Goal: Use online tool/utility

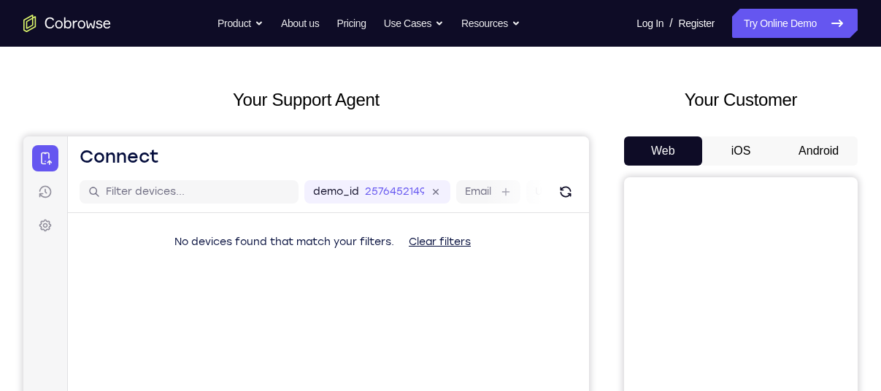
scroll to position [54, 0]
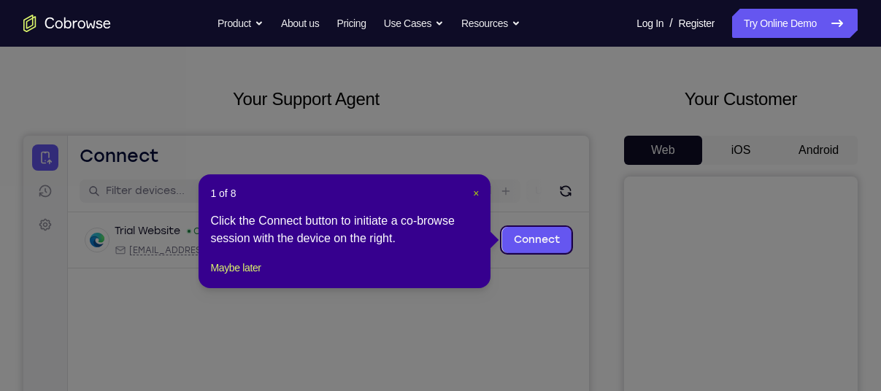
drag, startPoint x: 477, startPoint y: 192, endPoint x: 453, endPoint y: 56, distance: 138.0
click at [477, 192] on span "×" at bounding box center [476, 194] width 6 height 12
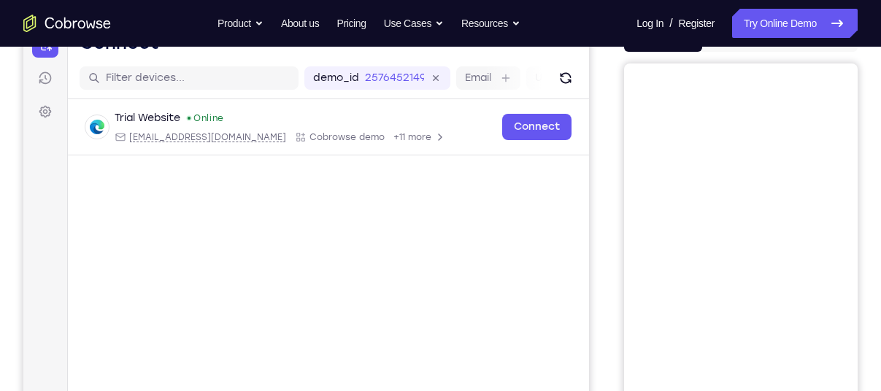
scroll to position [113, 0]
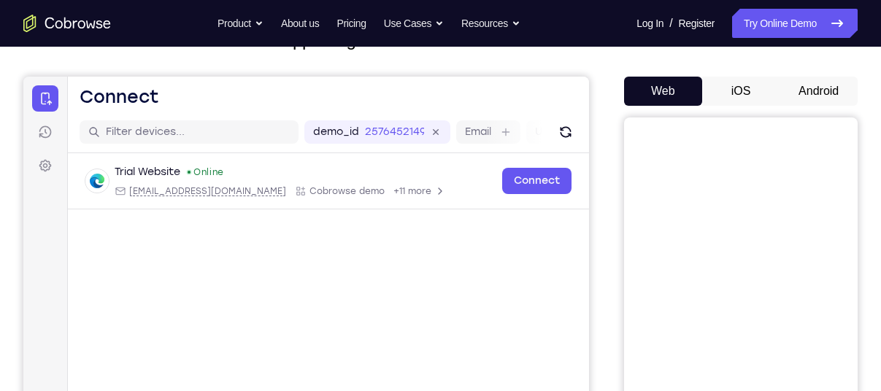
click at [807, 86] on button "Android" at bounding box center [819, 91] width 78 height 29
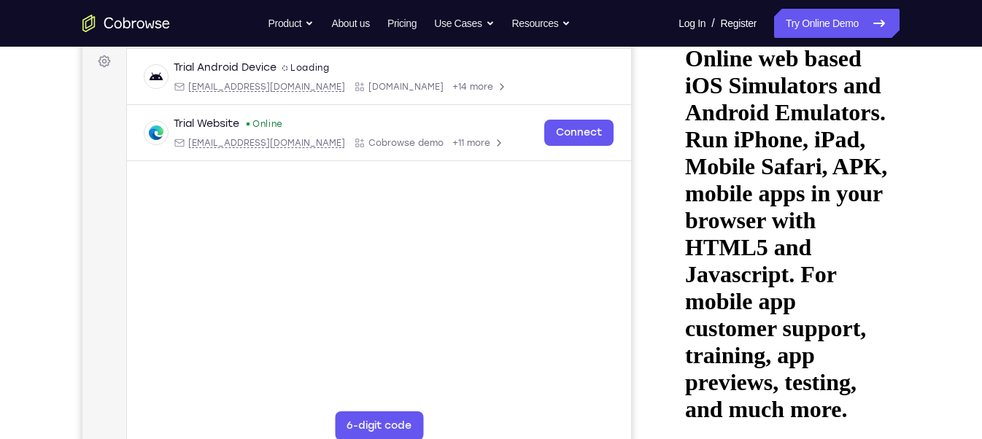
scroll to position [219, 0]
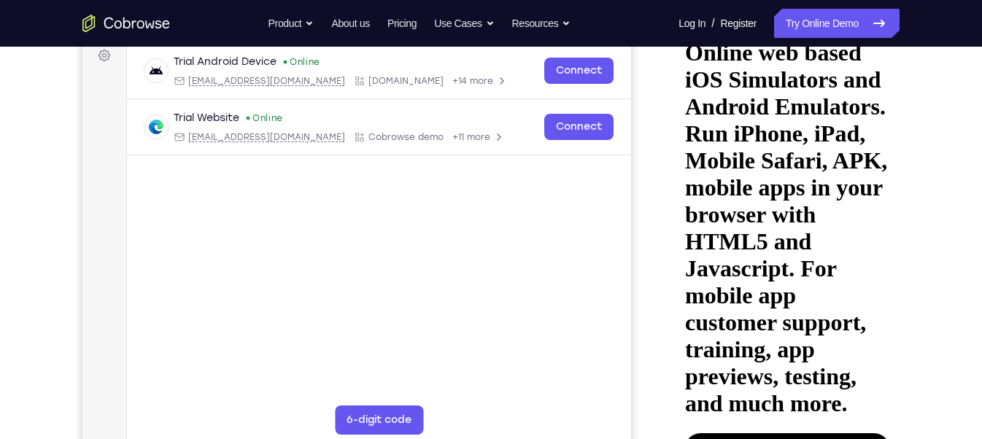
drag, startPoint x: 815, startPoint y: 347, endPoint x: 812, endPoint y: 309, distance: 38.0
drag, startPoint x: 795, startPoint y: 275, endPoint x: 787, endPoint y: 345, distance: 70.5
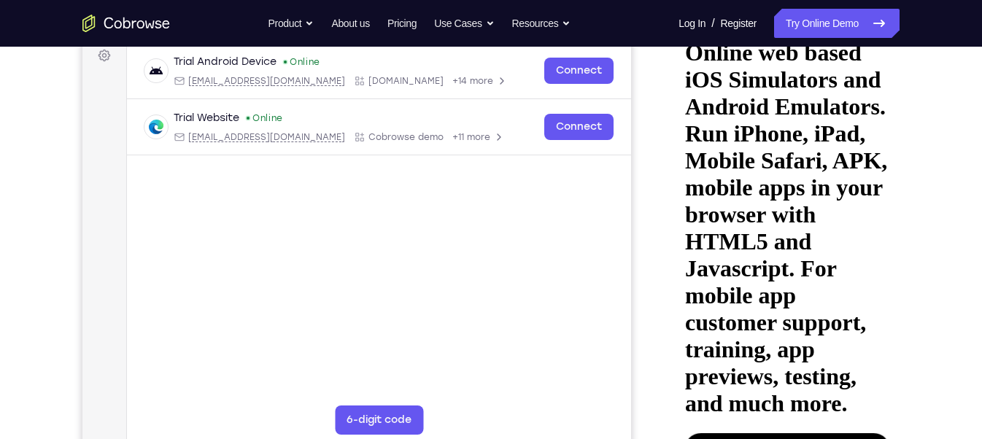
drag, startPoint x: 787, startPoint y: 223, endPoint x: 788, endPoint y: 205, distance: 17.6
drag, startPoint x: 765, startPoint y: 329, endPoint x: 765, endPoint y: 339, distance: 9.5
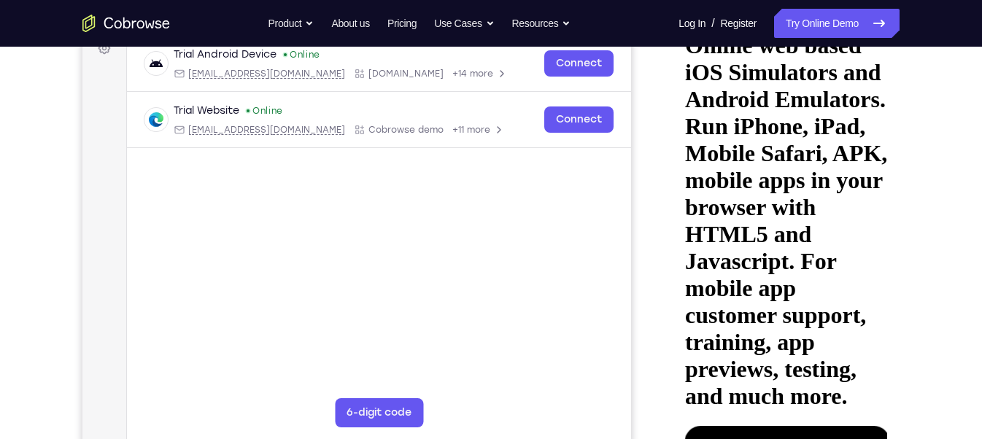
scroll to position [230, 0]
drag, startPoint x: 844, startPoint y: 277, endPoint x: 767, endPoint y: 277, distance: 76.6
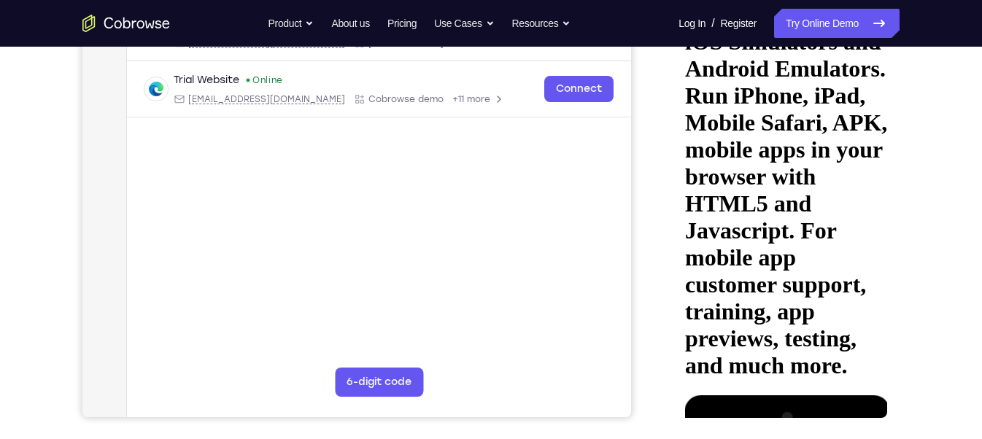
scroll to position [263, 0]
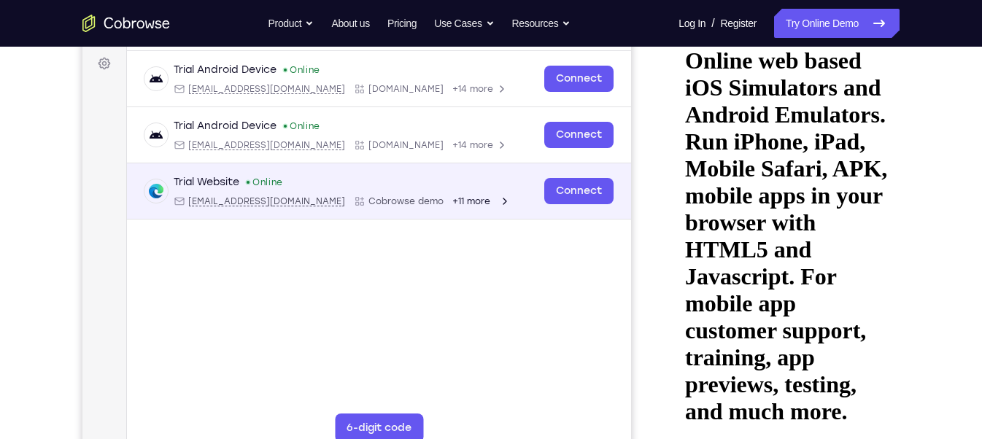
scroll to position [215, 0]
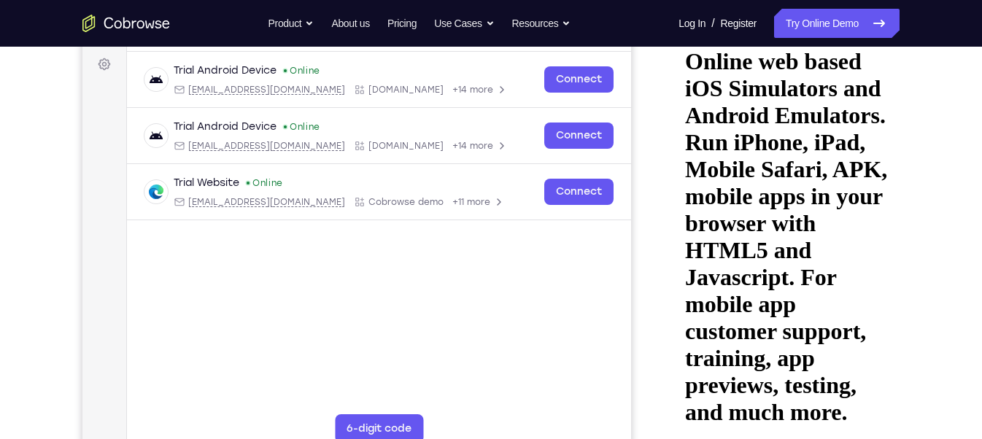
drag, startPoint x: 117, startPoint y: 157, endPoint x: 919, endPoint y: 334, distance: 821.5
click at [880, 334] on div "Your Support Agent Your Customer Web iOS Android Next Steps We’d be happy to gi…" at bounding box center [491, 313] width 934 height 963
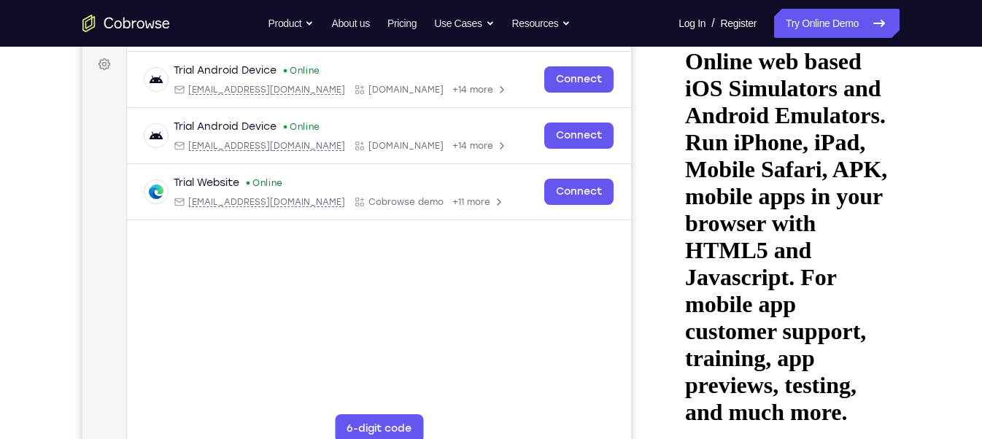
drag, startPoint x: 796, startPoint y: 326, endPoint x: 806, endPoint y: 258, distance: 68.6
drag, startPoint x: 858, startPoint y: 200, endPoint x: 853, endPoint y: 226, distance: 26.9
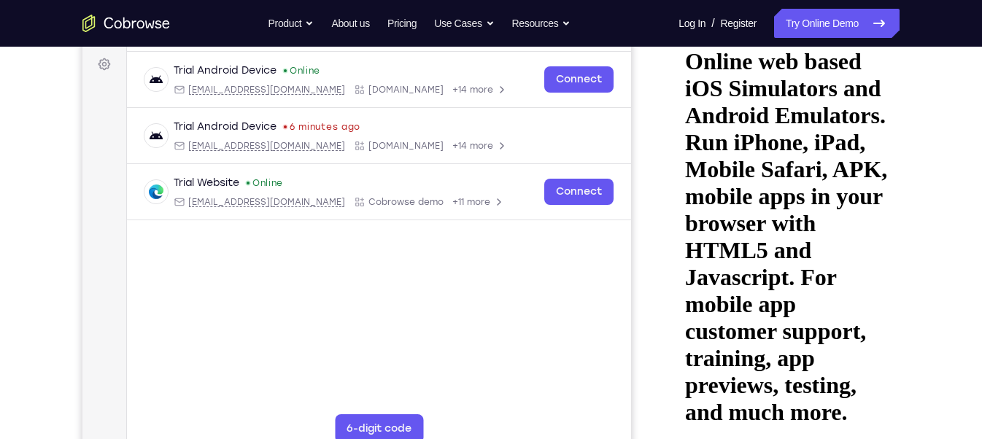
drag, startPoint x: 846, startPoint y: 258, endPoint x: 839, endPoint y: 288, distance: 31.4
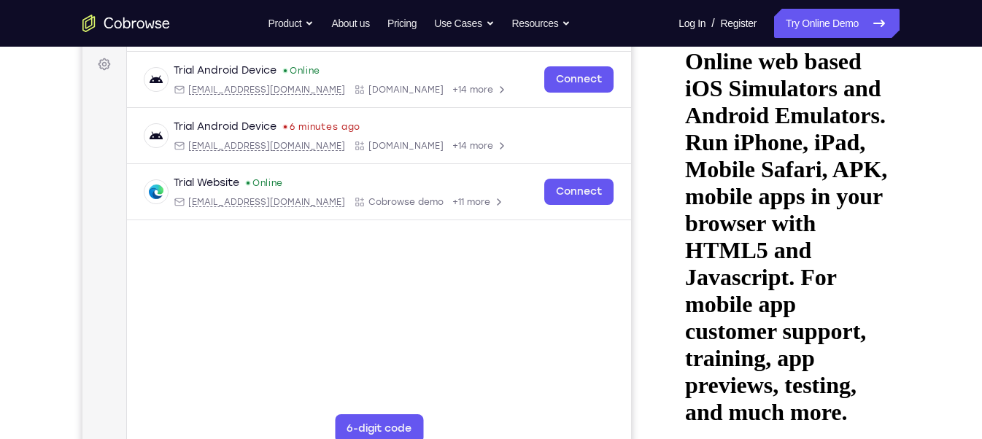
drag, startPoint x: 800, startPoint y: 284, endPoint x: 810, endPoint y: 133, distance: 151.4
drag, startPoint x: 821, startPoint y: 231, endPoint x: 804, endPoint y: 309, distance: 80.6
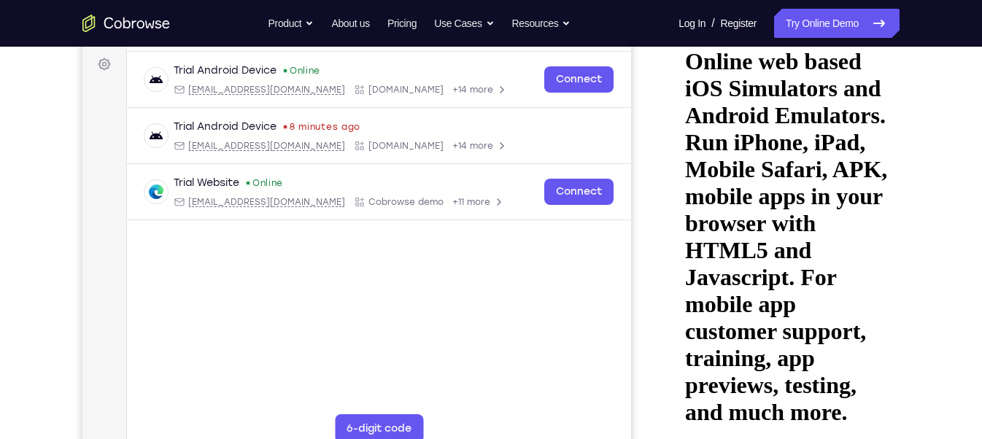
drag, startPoint x: 779, startPoint y: 197, endPoint x: 767, endPoint y: 128, distance: 69.6
drag, startPoint x: 765, startPoint y: 145, endPoint x: 763, endPoint y: 220, distance: 75.2
drag, startPoint x: 796, startPoint y: 180, endPoint x: 802, endPoint y: 120, distance: 60.2
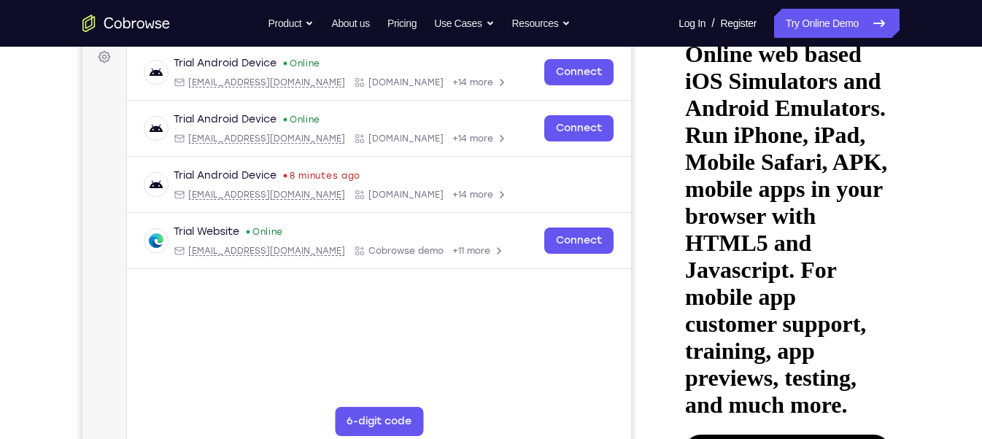
scroll to position [223, 0]
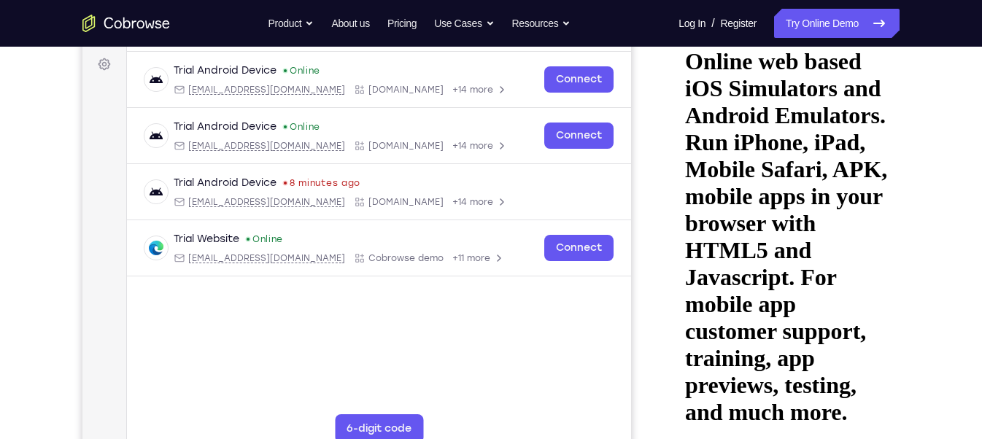
scroll to position [214, 0]
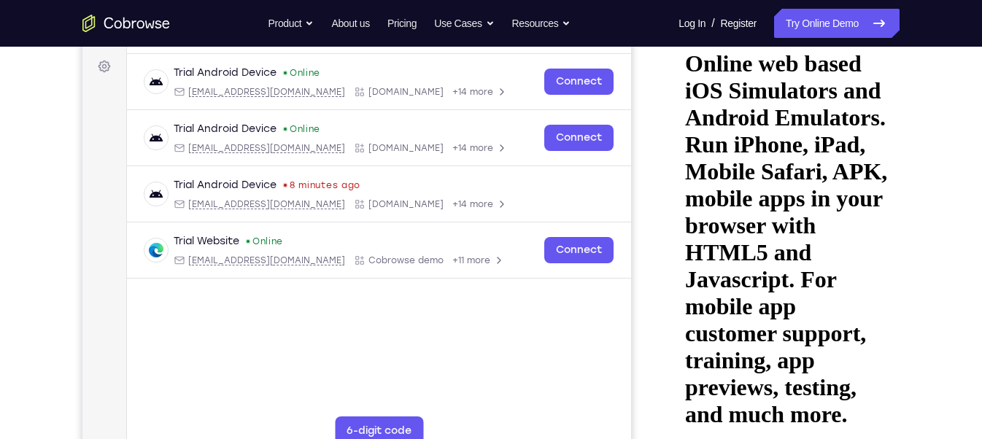
scroll to position [210, 0]
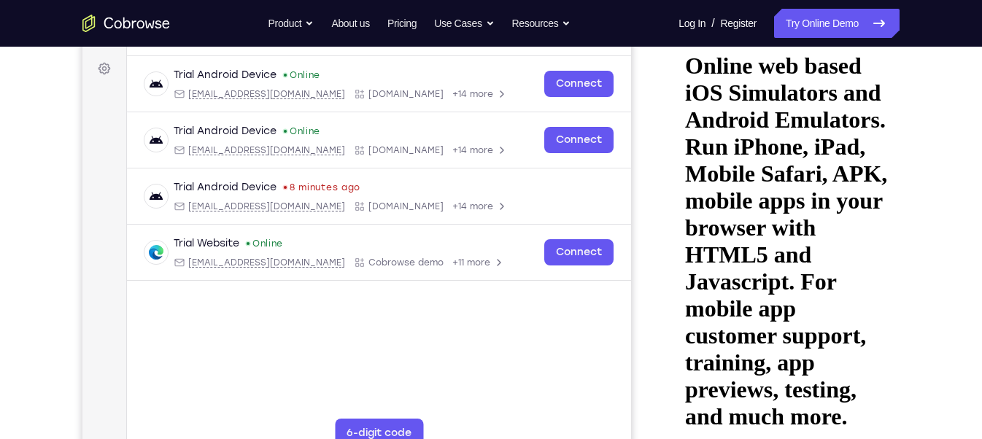
drag, startPoint x: 730, startPoint y: 103, endPoint x: 730, endPoint y: 88, distance: 14.6
drag, startPoint x: 774, startPoint y: 173, endPoint x: 758, endPoint y: 309, distance: 136.8
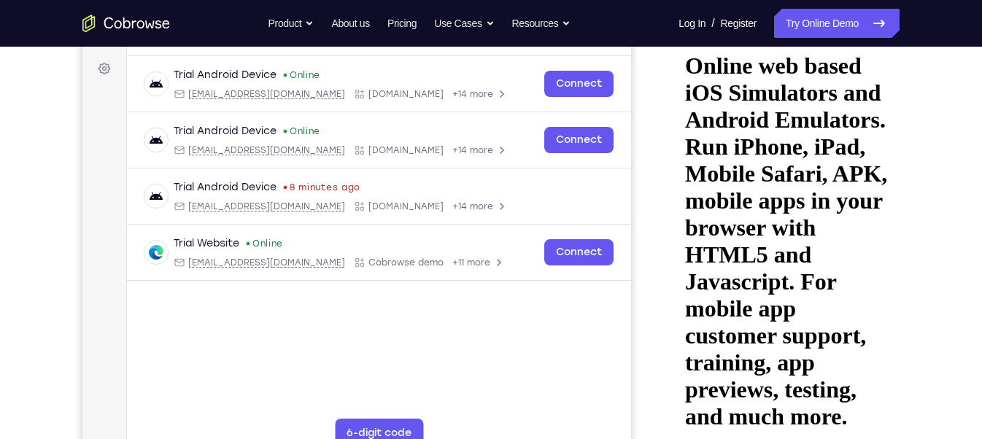
drag, startPoint x: 716, startPoint y: 154, endPoint x: 712, endPoint y: 195, distance: 41.0
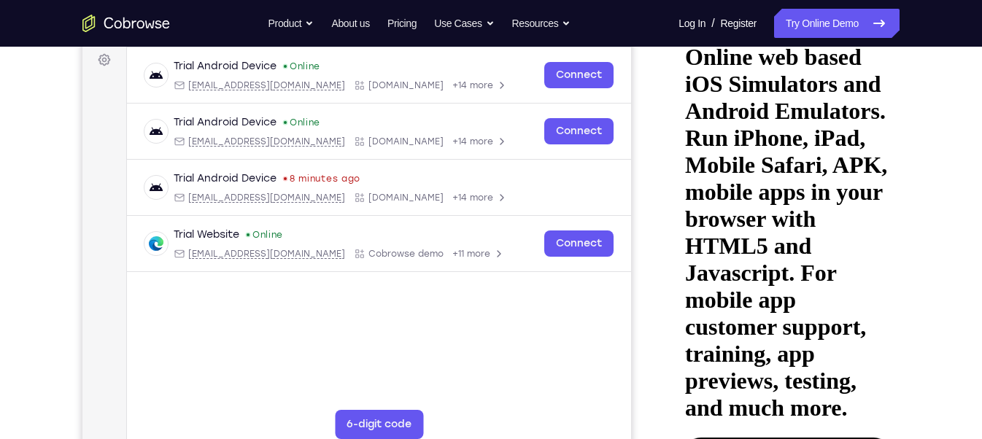
scroll to position [227, 0]
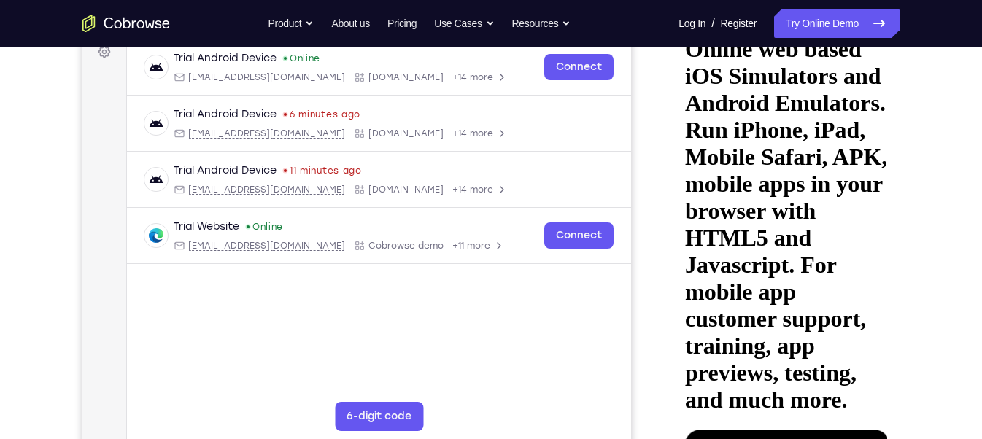
drag, startPoint x: 750, startPoint y: 308, endPoint x: 766, endPoint y: 234, distance: 76.2
drag, startPoint x: 809, startPoint y: 240, endPoint x: 815, endPoint y: 190, distance: 50.8
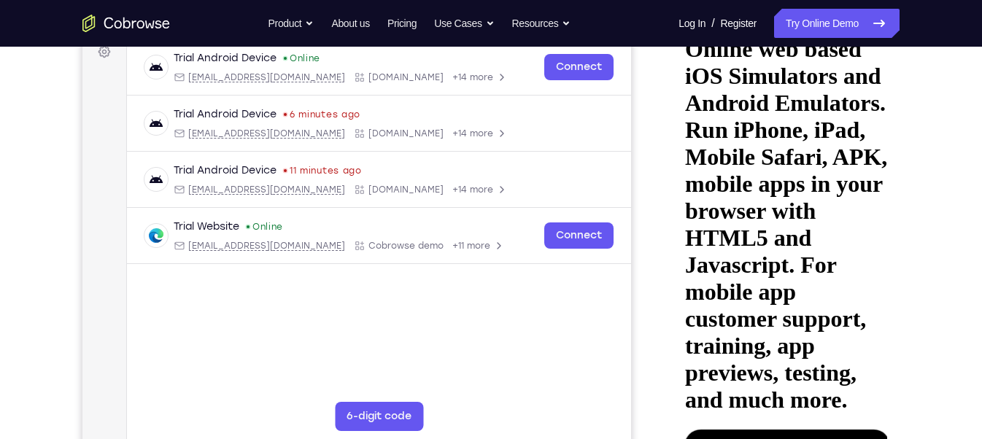
drag, startPoint x: 725, startPoint y: 116, endPoint x: 728, endPoint y: 153, distance: 36.6
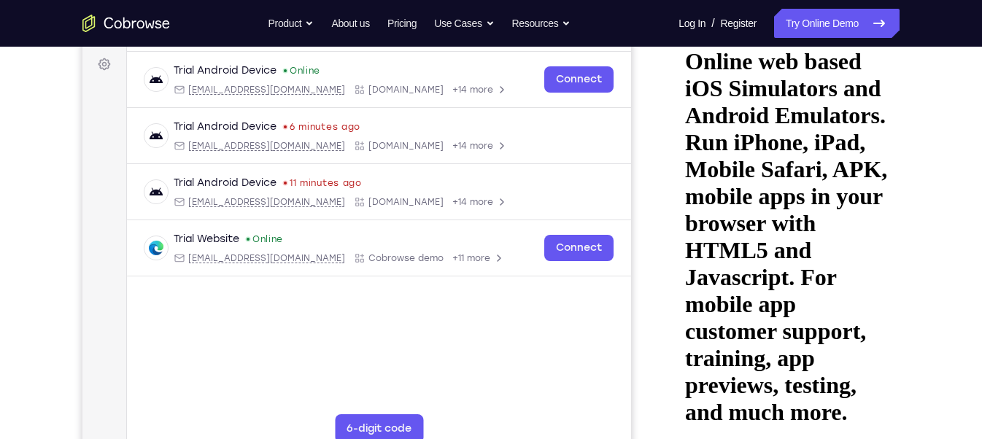
scroll to position [214, 0]
drag, startPoint x: 781, startPoint y: 160, endPoint x: 784, endPoint y: 202, distance: 42.4
drag, startPoint x: 775, startPoint y: 280, endPoint x: 777, endPoint y: 260, distance: 19.8
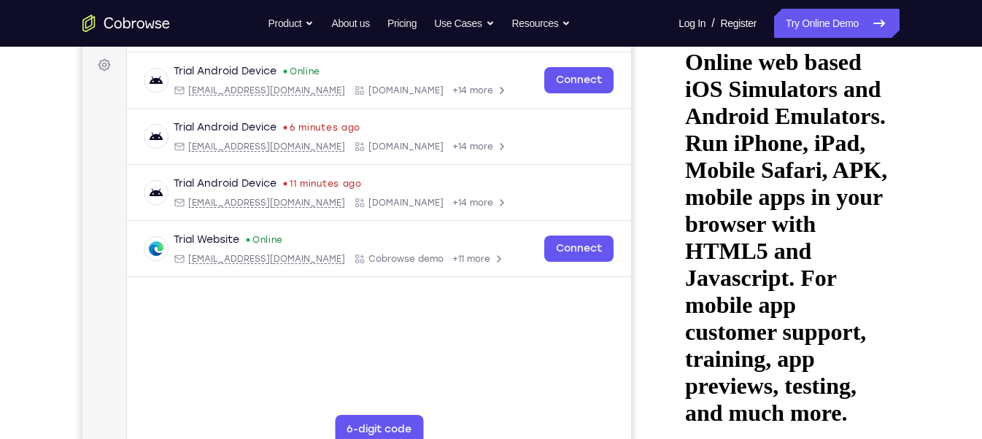
drag, startPoint x: 850, startPoint y: 202, endPoint x: 850, endPoint y: 246, distance: 43.8
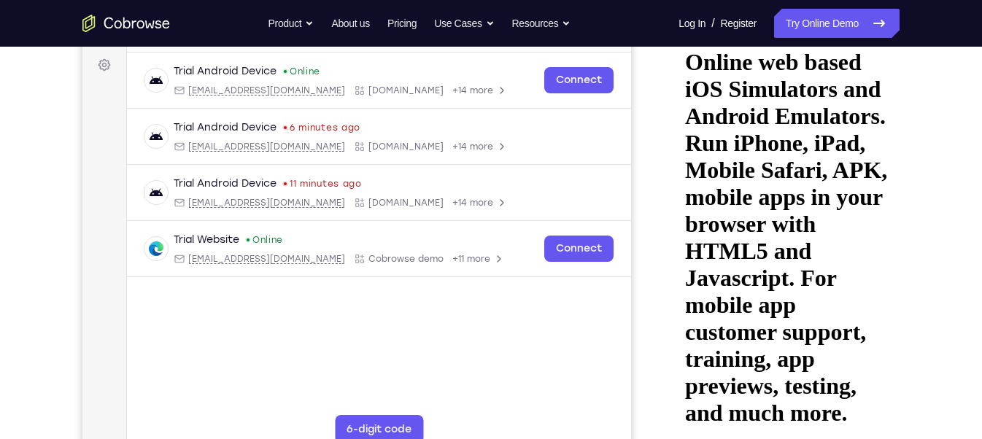
drag, startPoint x: 746, startPoint y: 206, endPoint x: 748, endPoint y: 230, distance: 24.2
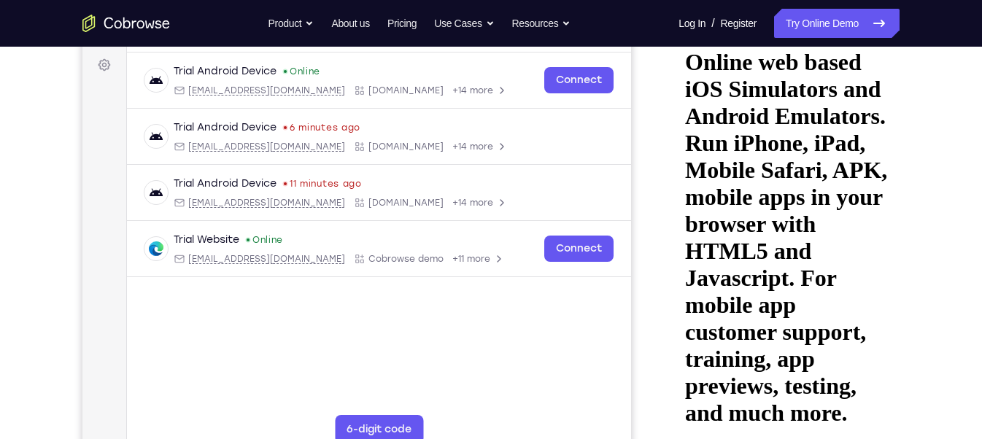
drag, startPoint x: 788, startPoint y: 268, endPoint x: 790, endPoint y: 152, distance: 116.1
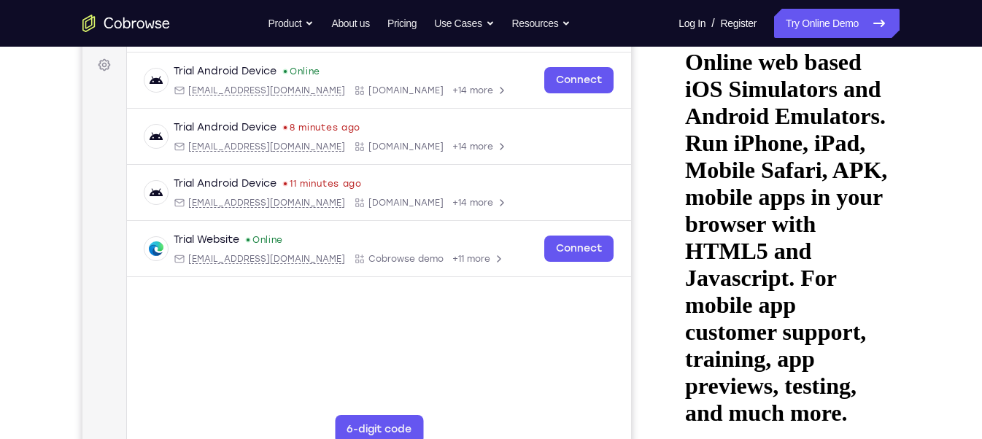
drag, startPoint x: 831, startPoint y: 207, endPoint x: 829, endPoint y: 223, distance: 15.5
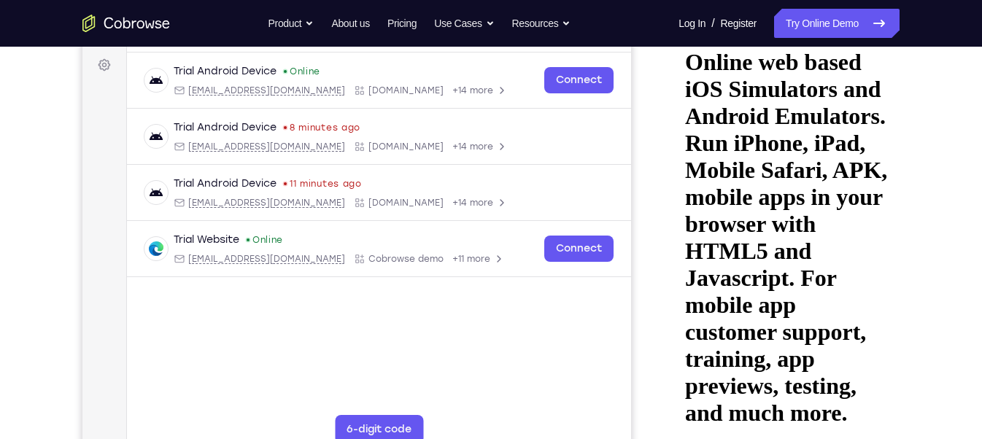
drag, startPoint x: 788, startPoint y: 225, endPoint x: 790, endPoint y: 247, distance: 22.0
drag, startPoint x: 829, startPoint y: 303, endPoint x: 847, endPoint y: 261, distance: 45.8
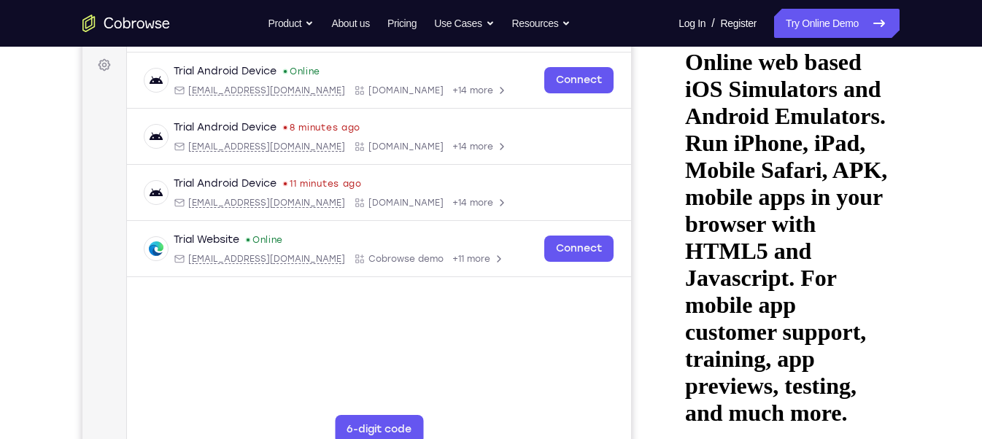
drag, startPoint x: 818, startPoint y: 307, endPoint x: 834, endPoint y: 216, distance: 91.8
drag, startPoint x: 836, startPoint y: 236, endPoint x: 827, endPoint y: 283, distance: 48.4
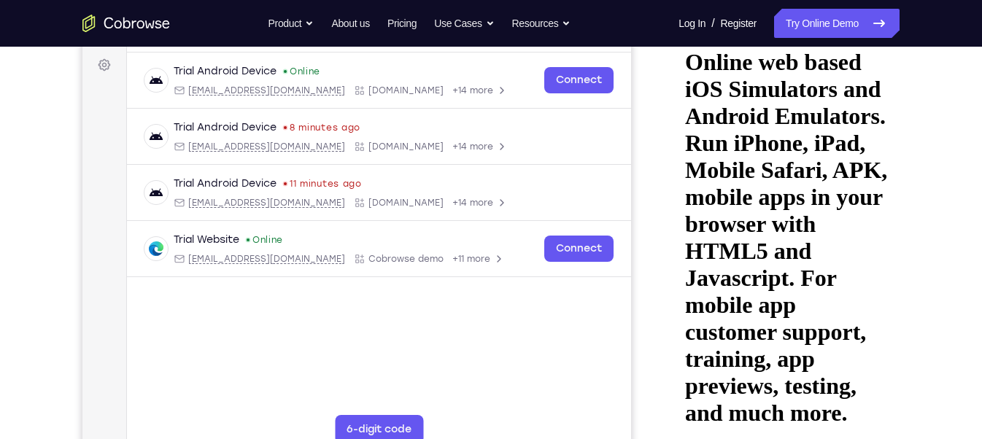
drag, startPoint x: 850, startPoint y: 218, endPoint x: 856, endPoint y: 264, distance: 47.2
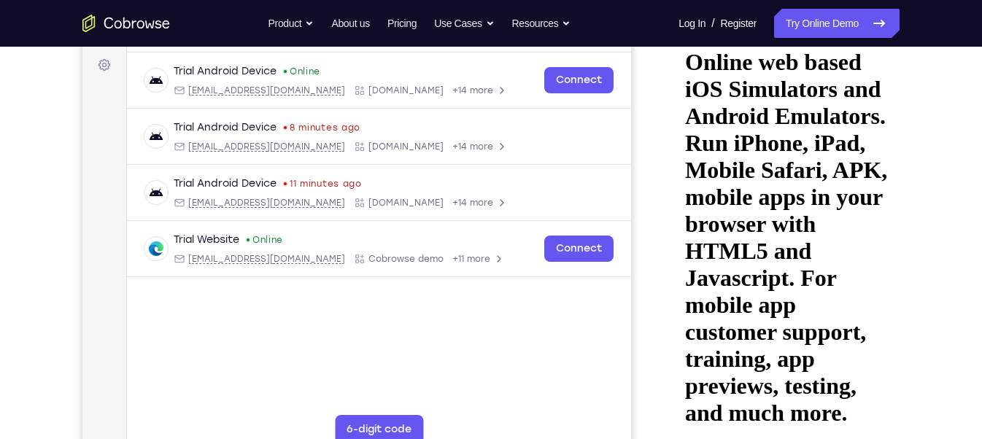
drag, startPoint x: 848, startPoint y: 308, endPoint x: 820, endPoint y: 188, distance: 123.0
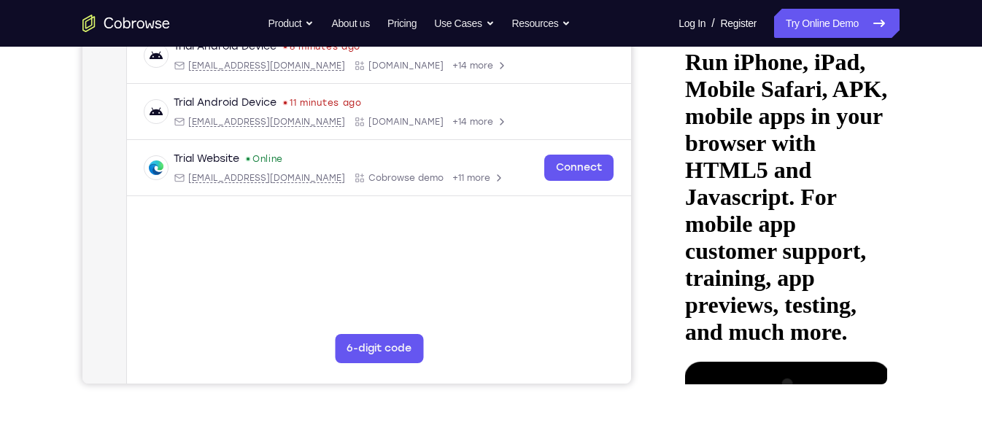
scroll to position [296, 0]
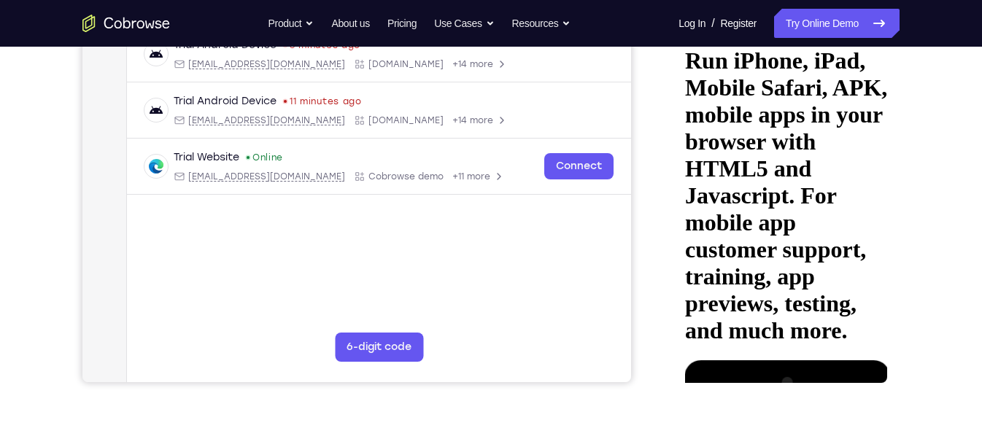
drag, startPoint x: 828, startPoint y: 255, endPoint x: 828, endPoint y: 196, distance: 59.9
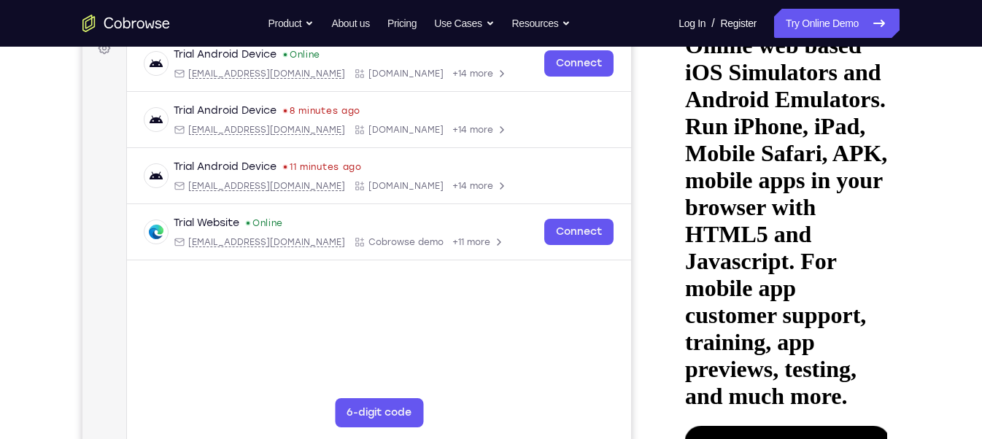
scroll to position [230, 0]
drag, startPoint x: 895, startPoint y: 161, endPoint x: 902, endPoint y: 212, distance: 50.9
click at [880, 212] on div "Your Support Agent Your Customer Web iOS Android Next Steps We’d be happy to gi…" at bounding box center [491, 298] width 934 height 963
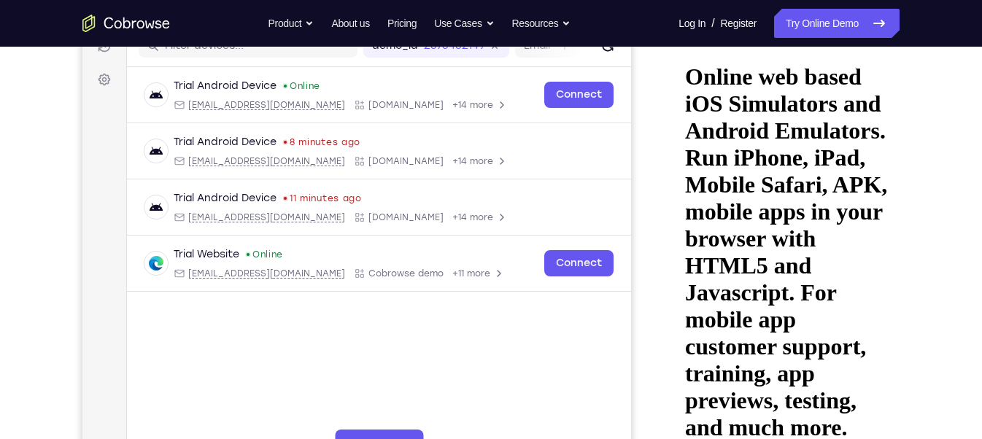
scroll to position [198, 0]
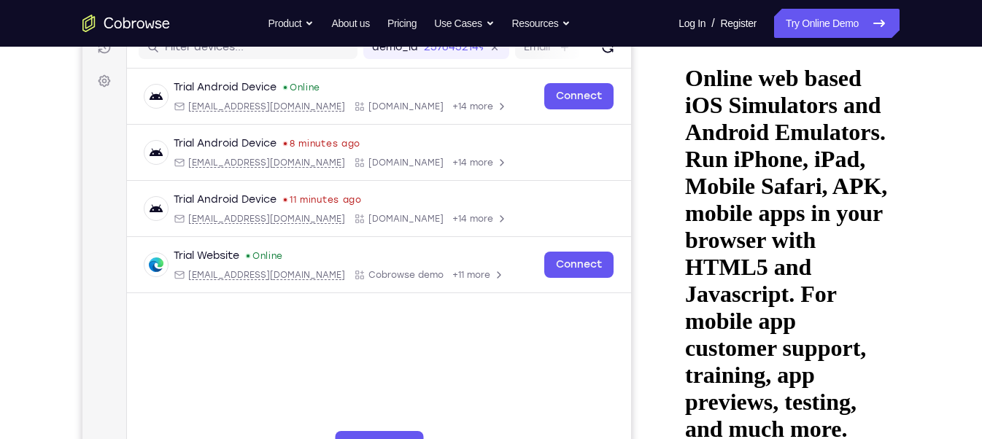
drag, startPoint x: 810, startPoint y: 339, endPoint x: 807, endPoint y: 235, distance: 104.4
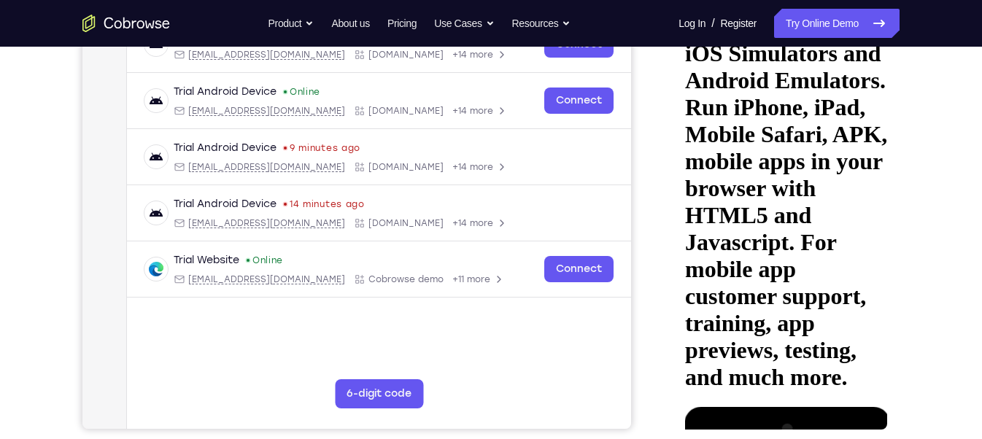
scroll to position [268, 0]
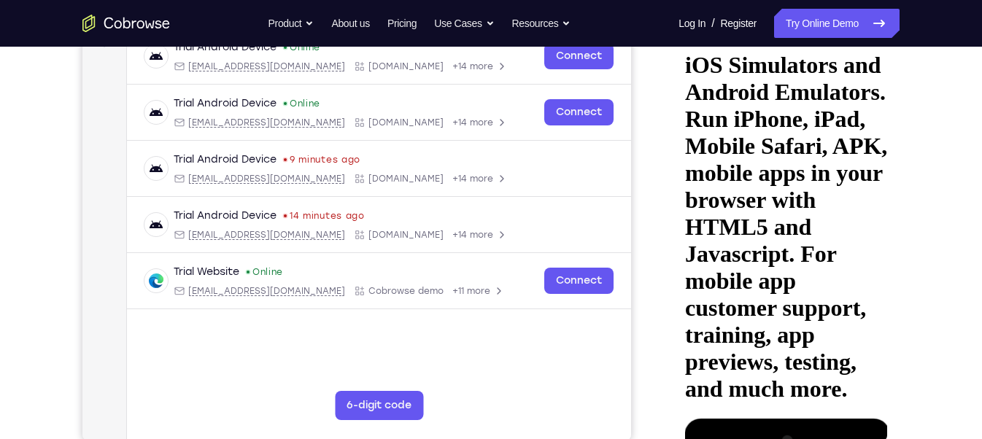
scroll to position [237, 0]
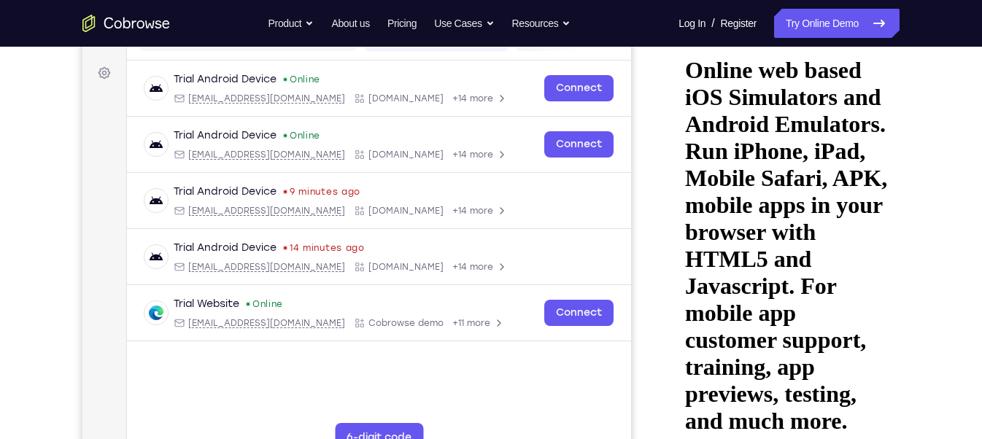
scroll to position [204, 0]
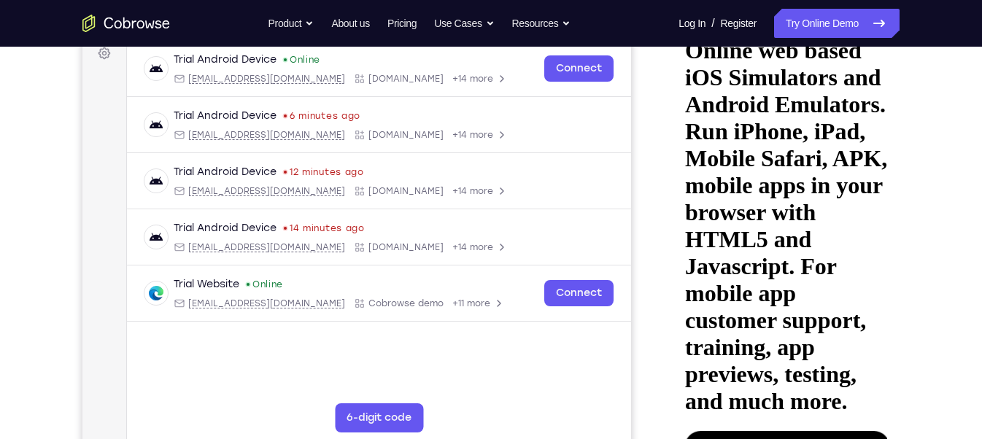
scroll to position [224, 0]
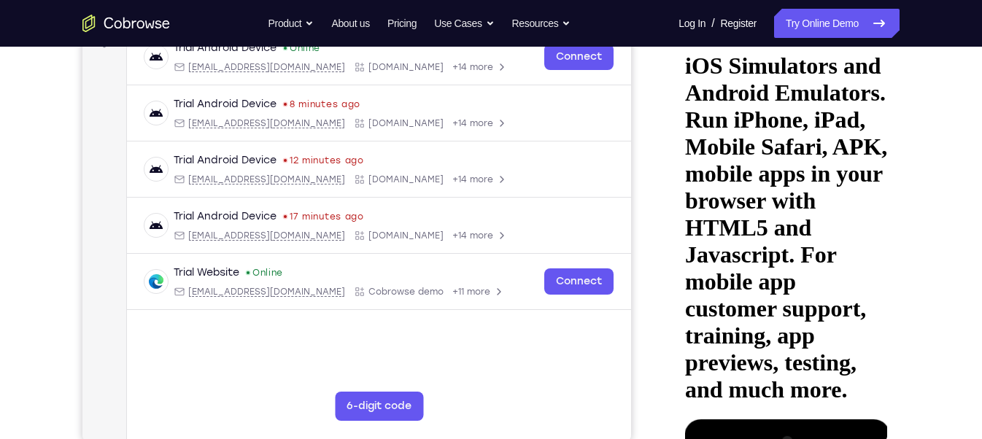
scroll to position [226, 0]
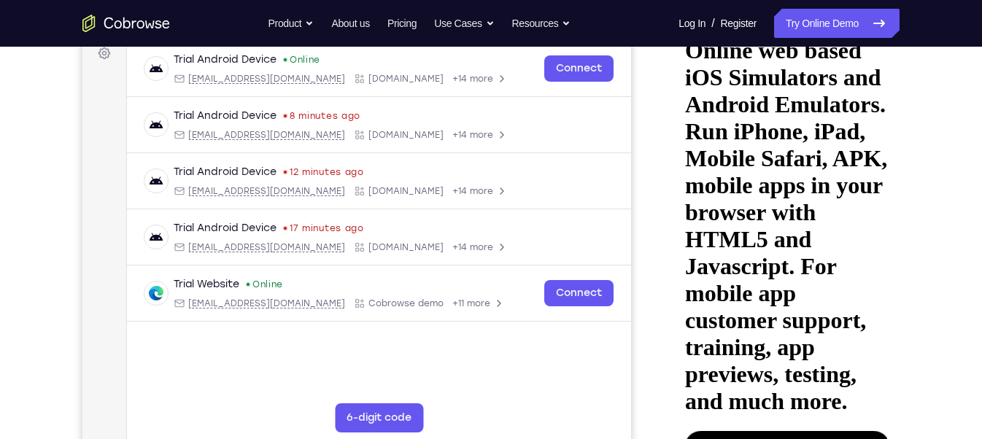
drag, startPoint x: 798, startPoint y: 355, endPoint x: 803, endPoint y: 213, distance: 142.4
drag, startPoint x: 783, startPoint y: 332, endPoint x: 785, endPoint y: 180, distance: 151.8
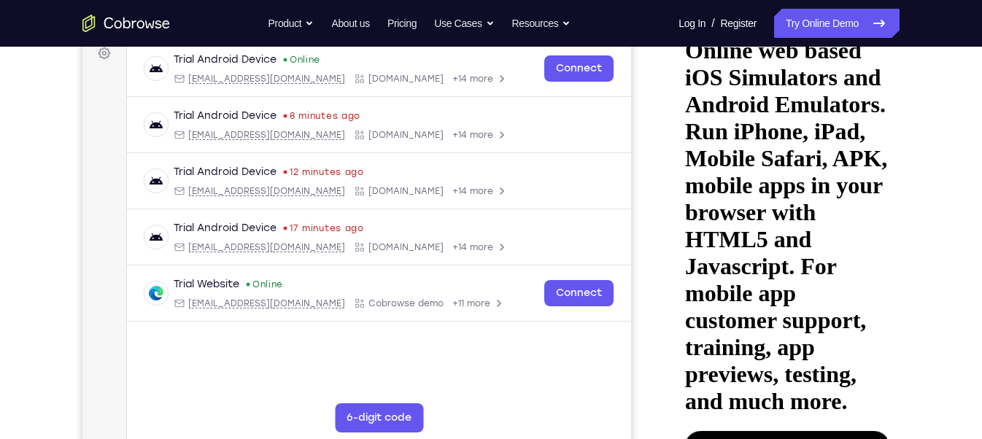
drag, startPoint x: 778, startPoint y: 238, endPoint x: 773, endPoint y: 173, distance: 65.2
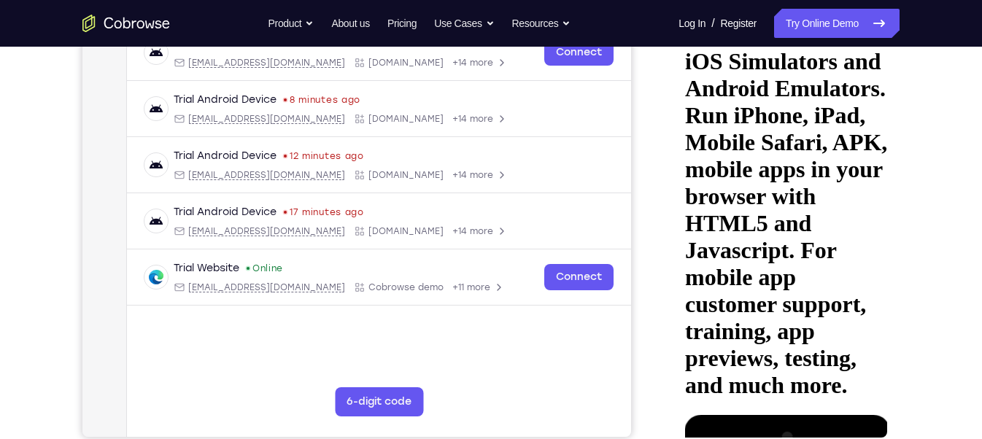
scroll to position [242, 0]
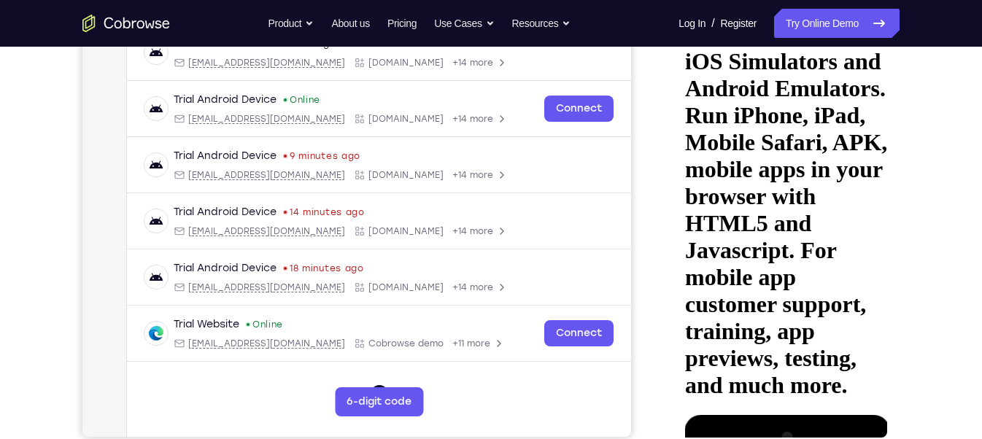
scroll to position [223, 0]
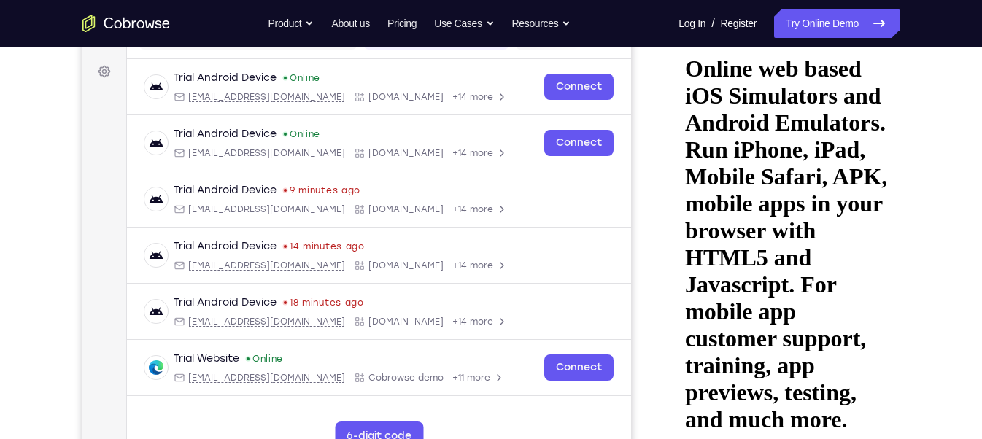
scroll to position [208, 0]
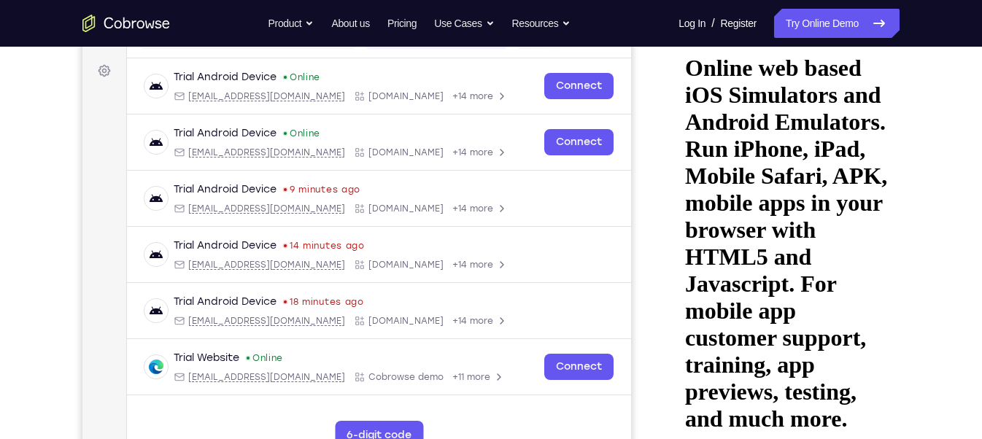
drag, startPoint x: 752, startPoint y: 109, endPoint x: 744, endPoint y: 60, distance: 50.3
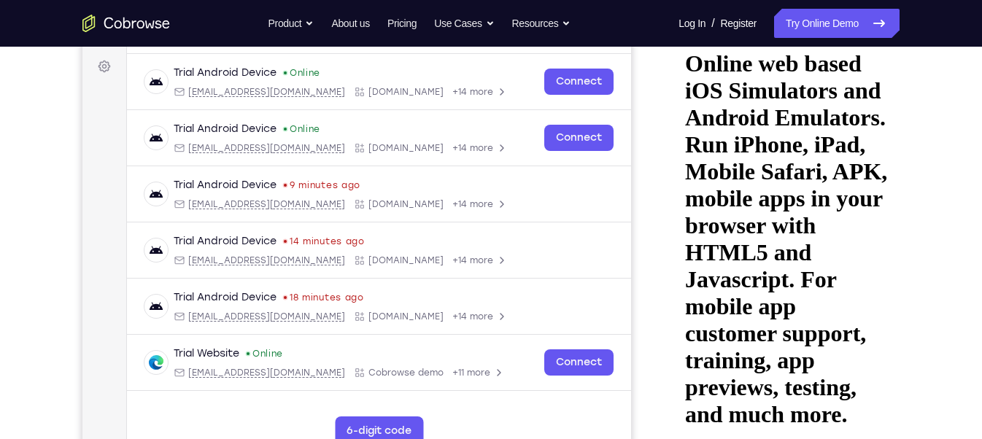
drag, startPoint x: 800, startPoint y: 361, endPoint x: 800, endPoint y: 262, distance: 99.3
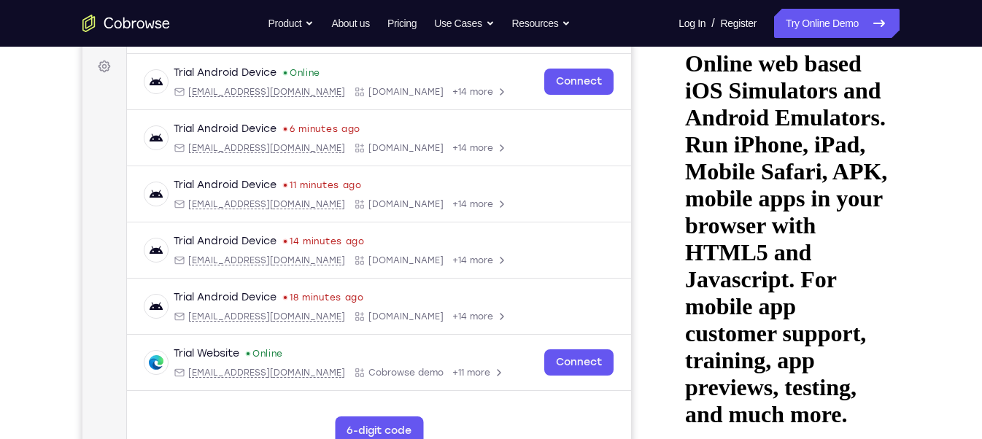
drag, startPoint x: 813, startPoint y: 353, endPoint x: 810, endPoint y: 245, distance: 108.1
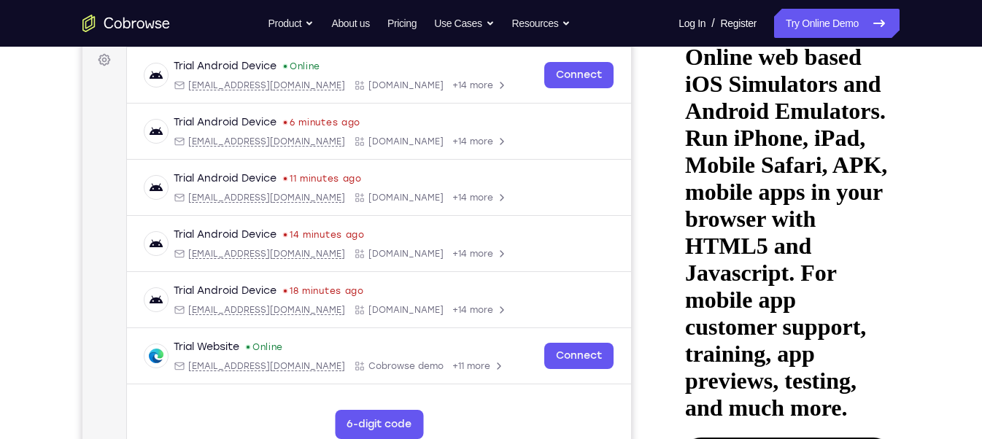
scroll to position [219, 0]
drag, startPoint x: 789, startPoint y: 335, endPoint x: 797, endPoint y: 199, distance: 136.0
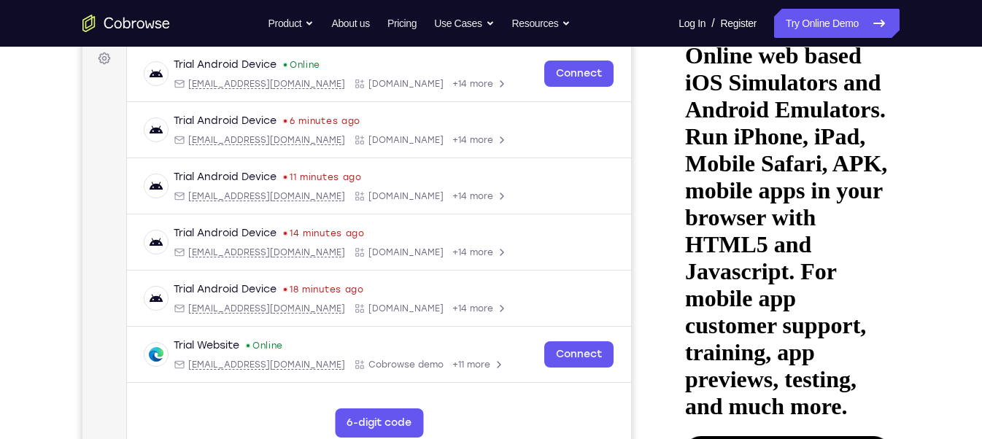
scroll to position [220, 0]
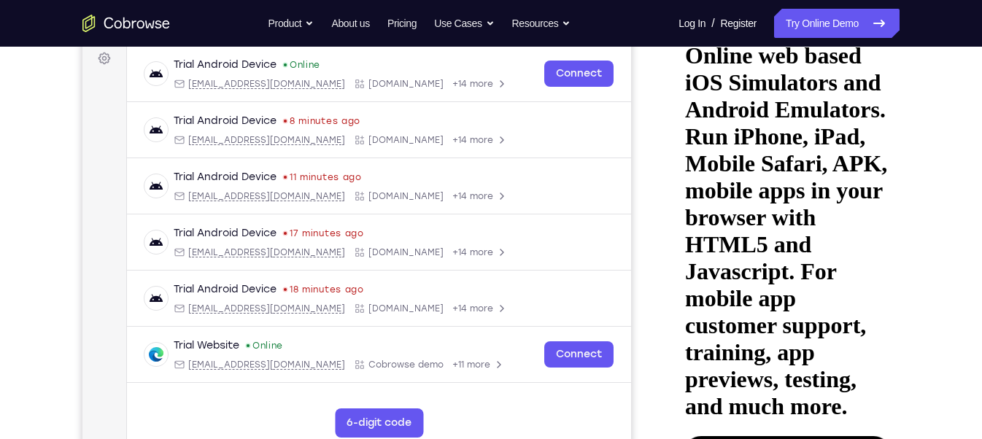
drag, startPoint x: 786, startPoint y: 359, endPoint x: 792, endPoint y: 196, distance: 162.9
drag, startPoint x: 790, startPoint y: 306, endPoint x: 794, endPoint y: 251, distance: 54.9
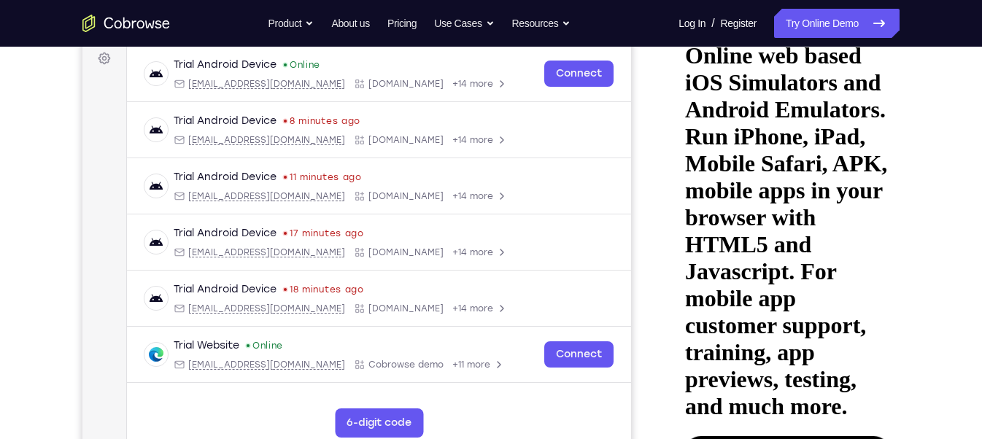
drag, startPoint x: 790, startPoint y: 318, endPoint x: 790, endPoint y: 206, distance: 112.4
drag, startPoint x: 791, startPoint y: 324, endPoint x: 791, endPoint y: 147, distance: 177.4
drag, startPoint x: 812, startPoint y: 233, endPoint x: 807, endPoint y: 174, distance: 59.4
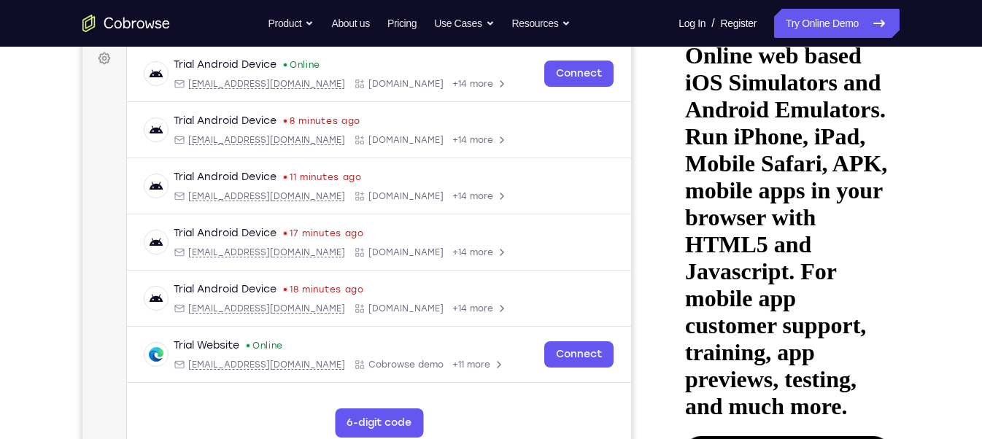
drag, startPoint x: 802, startPoint y: 323, endPoint x: 800, endPoint y: 147, distance: 175.9
drag, startPoint x: 793, startPoint y: 267, endPoint x: 794, endPoint y: 174, distance: 92.7
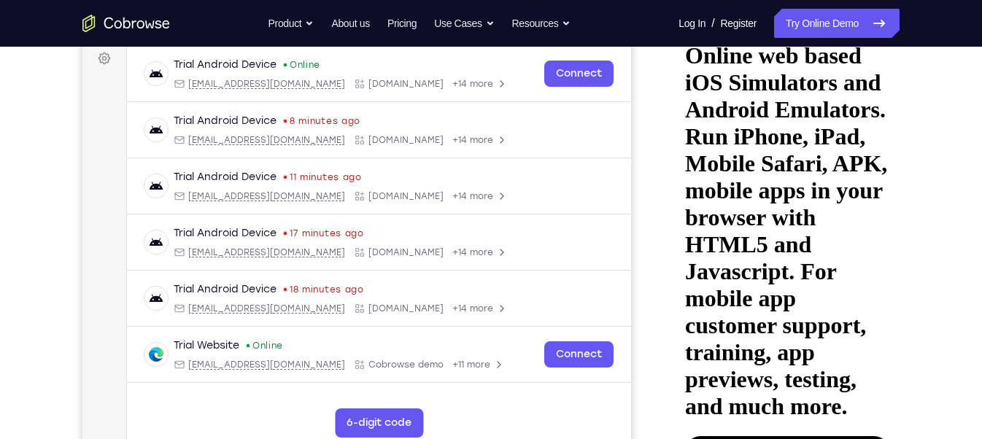
drag, startPoint x: 804, startPoint y: 349, endPoint x: 809, endPoint y: 199, distance: 150.4
drag, startPoint x: 785, startPoint y: 303, endPoint x: 788, endPoint y: 174, distance: 128.5
drag, startPoint x: 801, startPoint y: 320, endPoint x: 809, endPoint y: 211, distance: 109.8
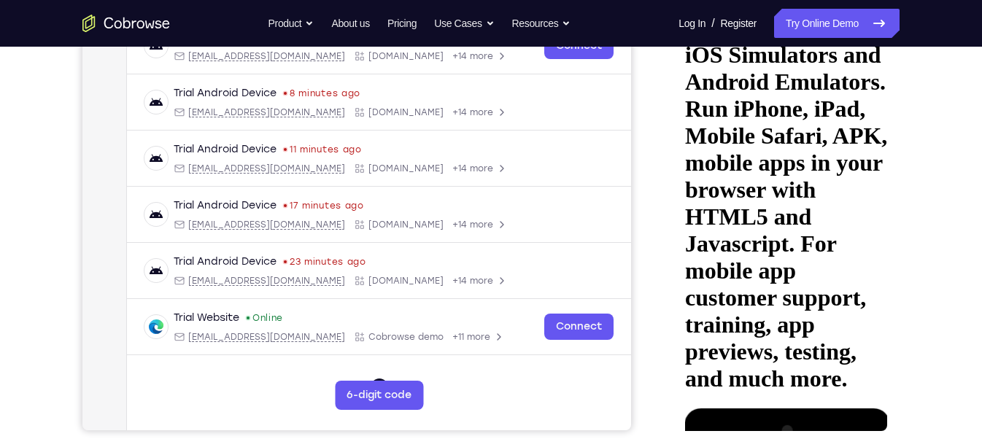
scroll to position [248, 0]
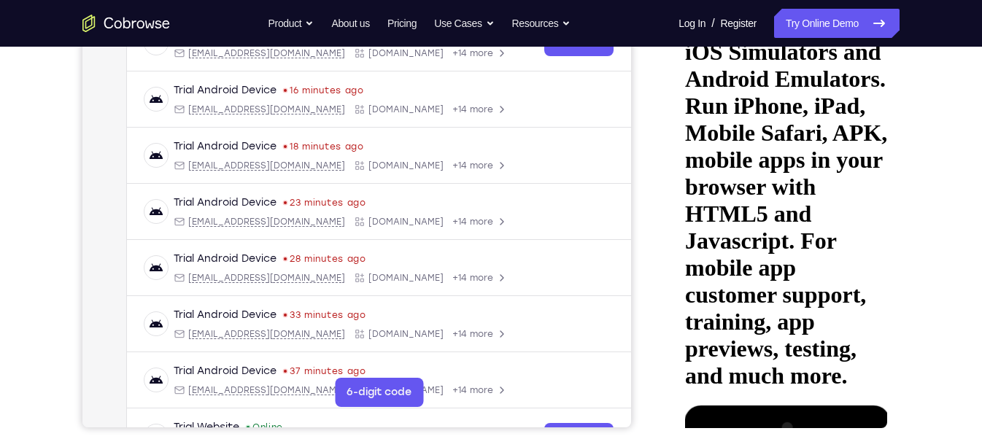
scroll to position [253, 0]
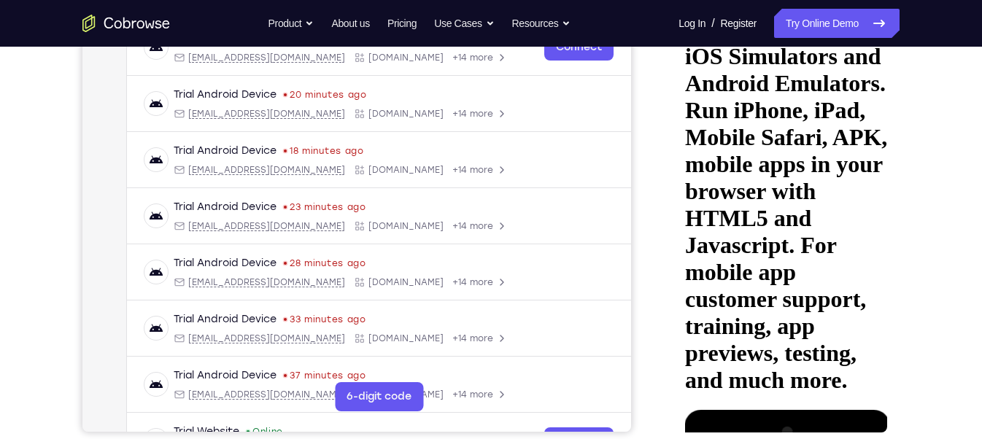
scroll to position [235, 0]
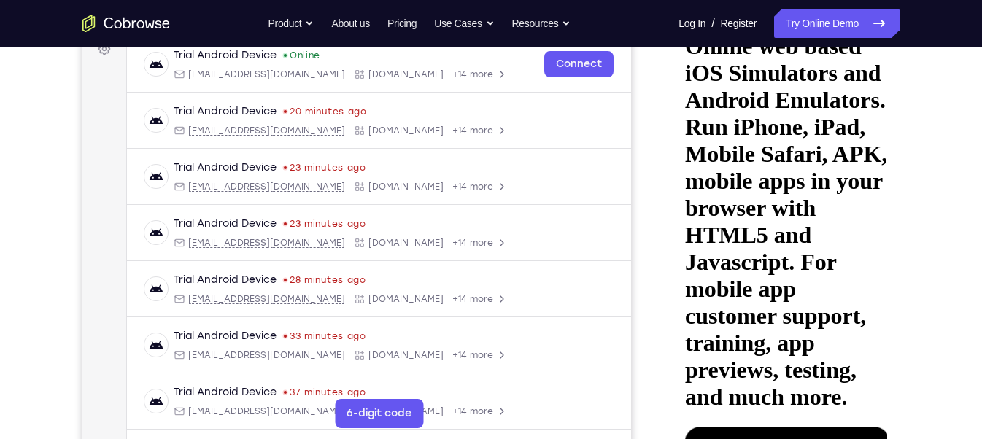
scroll to position [228, 0]
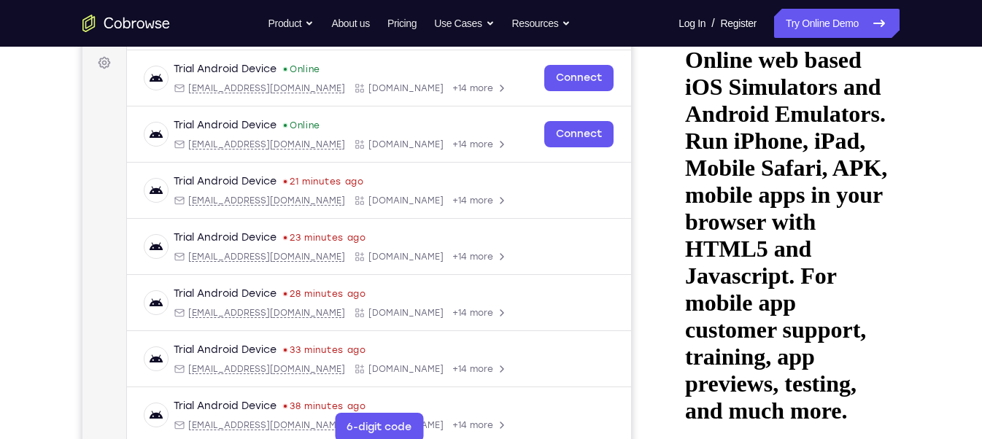
scroll to position [215, 0]
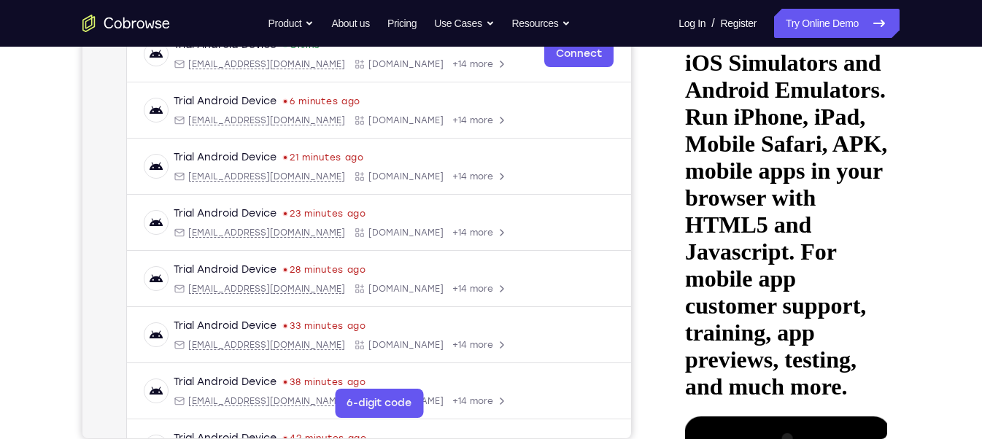
scroll to position [236, 0]
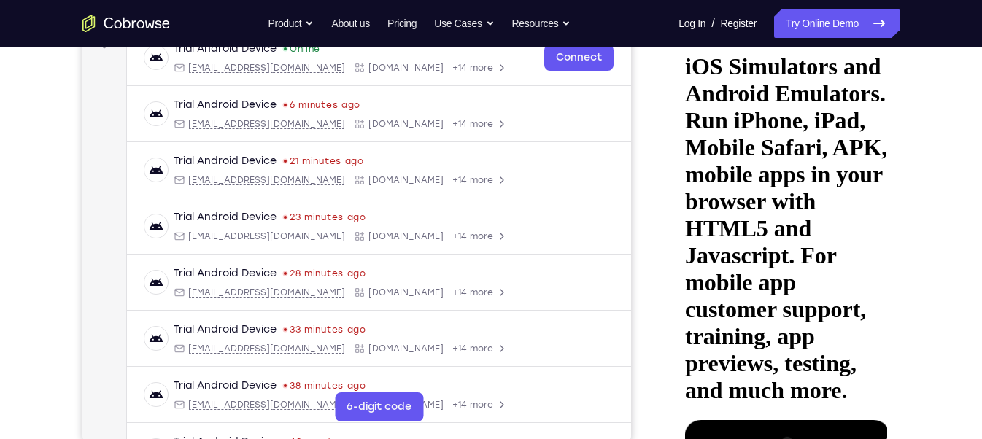
drag, startPoint x: 770, startPoint y: 212, endPoint x: 771, endPoint y: 185, distance: 27.0
drag, startPoint x: 754, startPoint y: 174, endPoint x: 739, endPoint y: 224, distance: 51.9
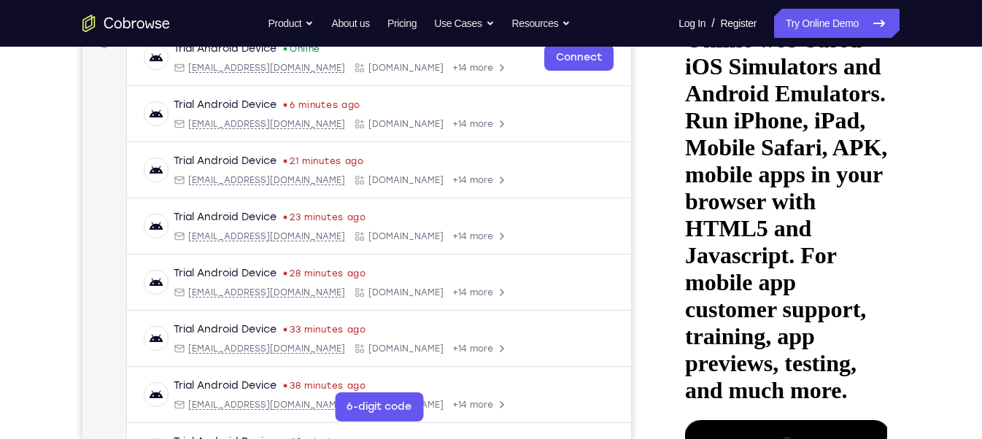
drag, startPoint x: 737, startPoint y: 196, endPoint x: 745, endPoint y: 121, distance: 75.5
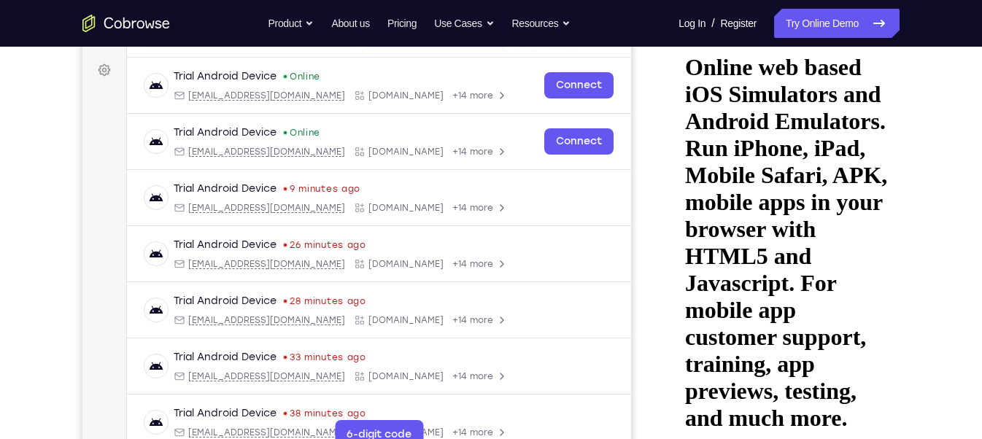
drag, startPoint x: 763, startPoint y: 109, endPoint x: 761, endPoint y: 76, distance: 33.0
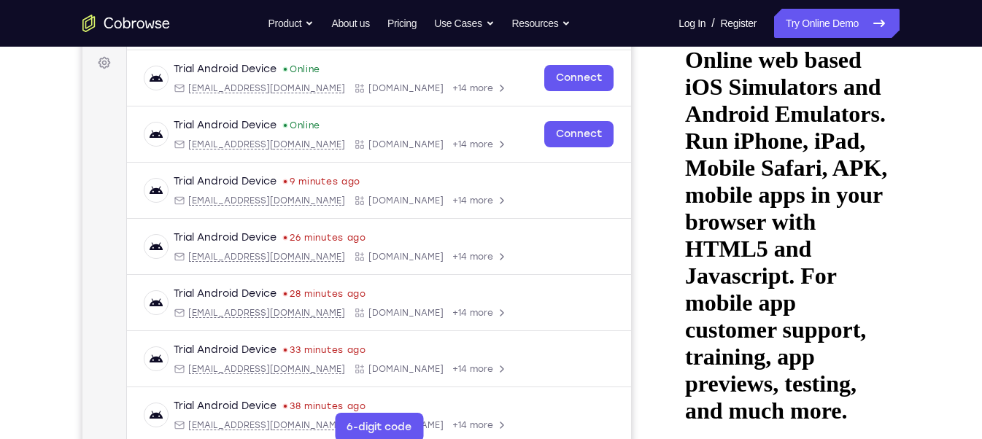
scroll to position [217, 0]
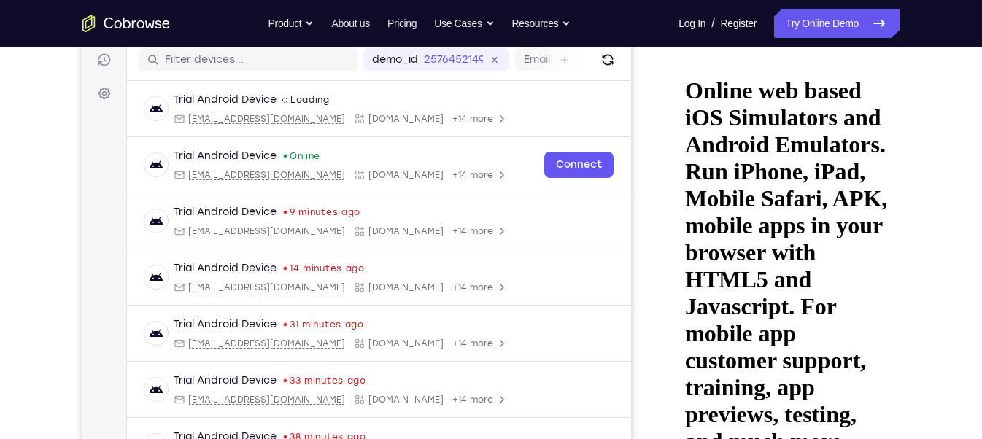
scroll to position [250, 0]
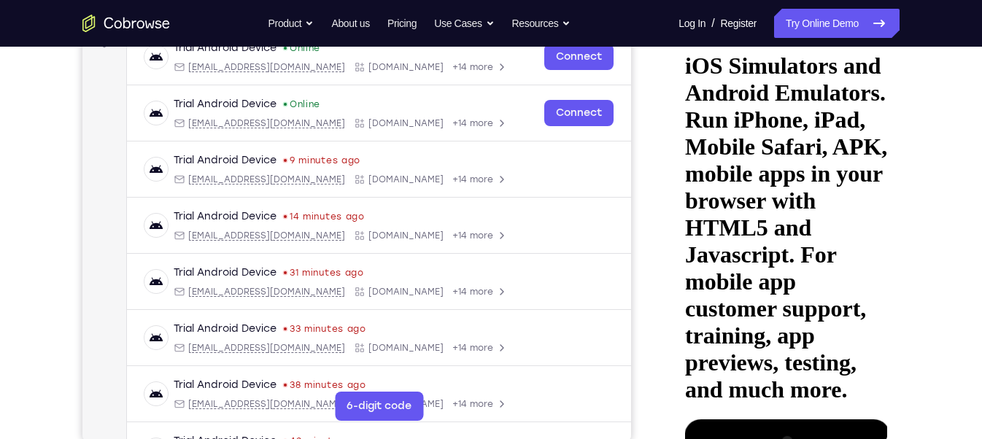
scroll to position [236, 0]
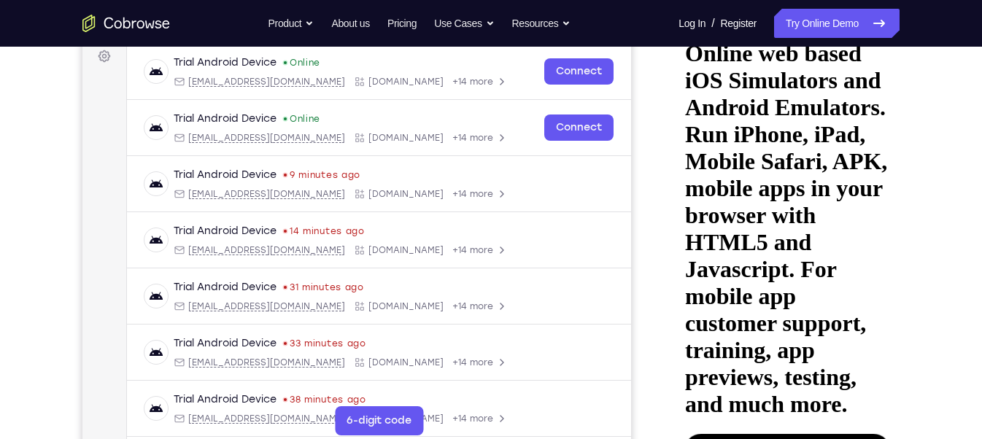
scroll to position [212, 0]
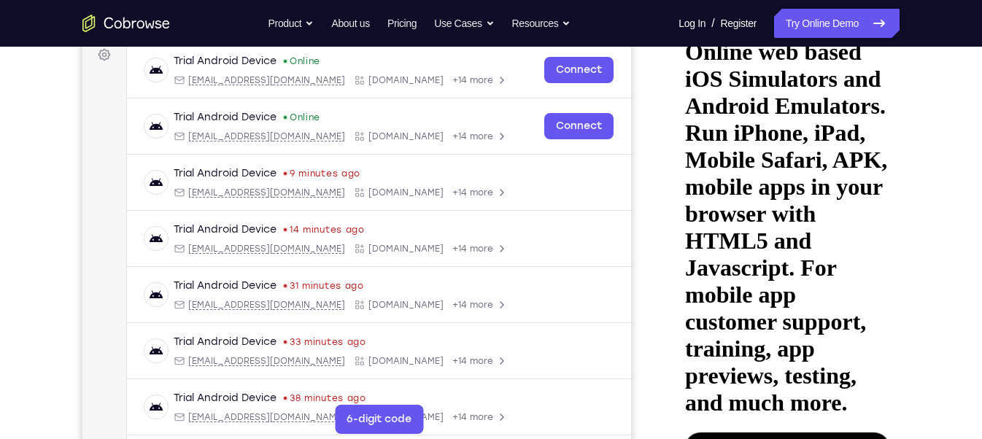
scroll to position [225, 0]
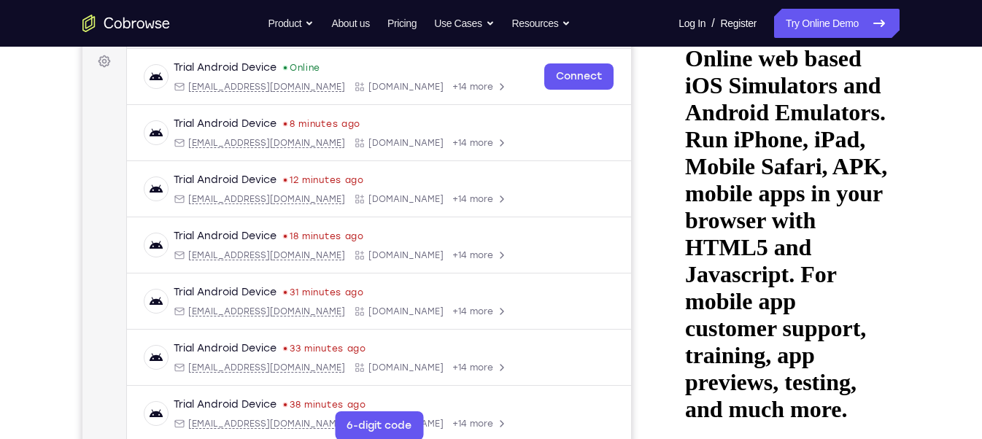
scroll to position [217, 0]
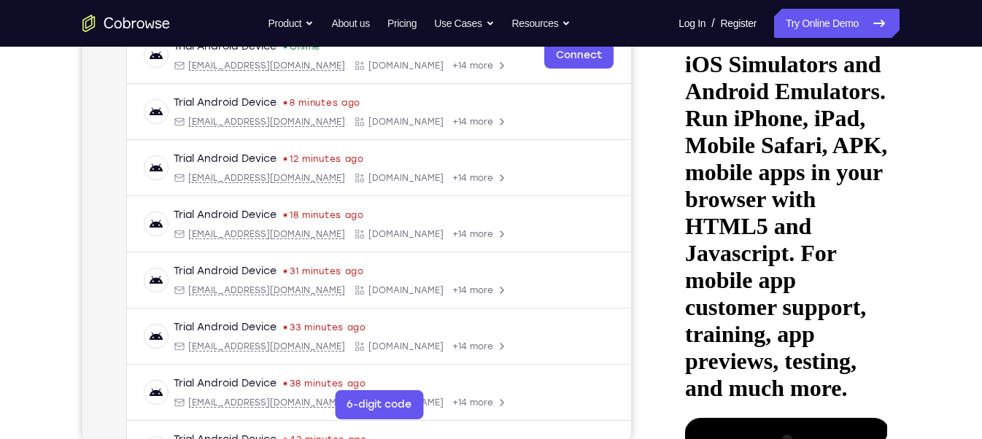
scroll to position [239, 0]
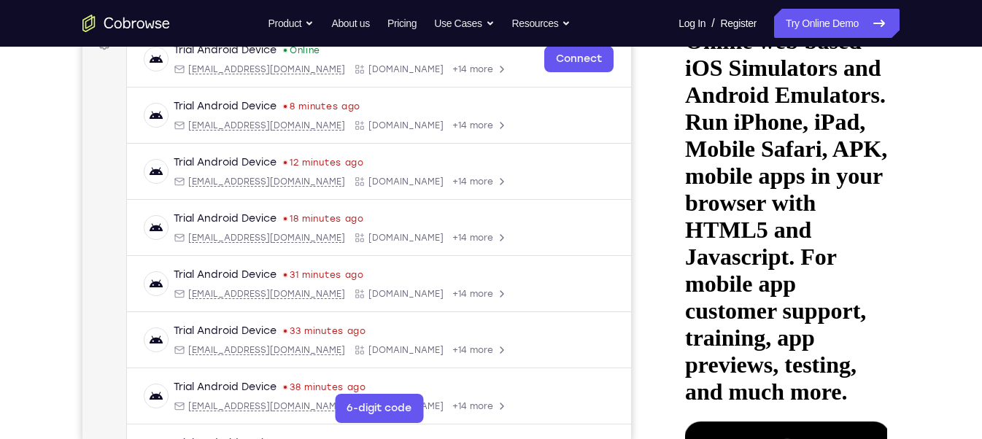
scroll to position [238, 0]
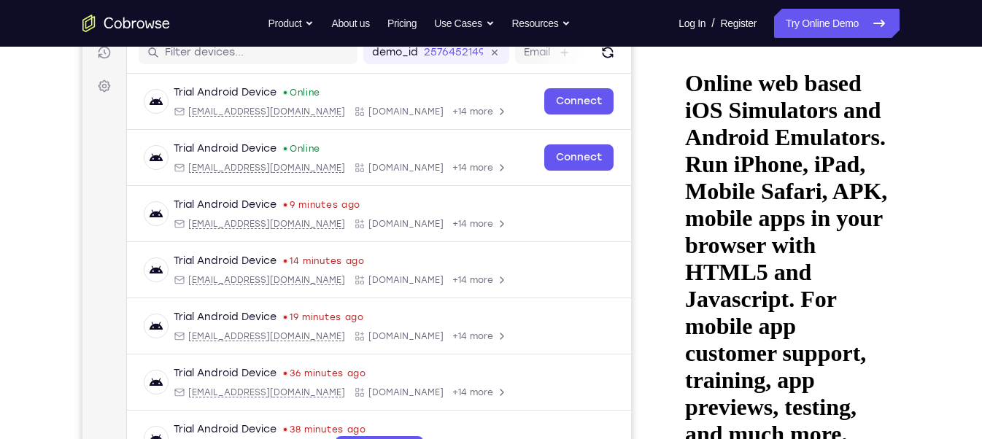
scroll to position [191, 0]
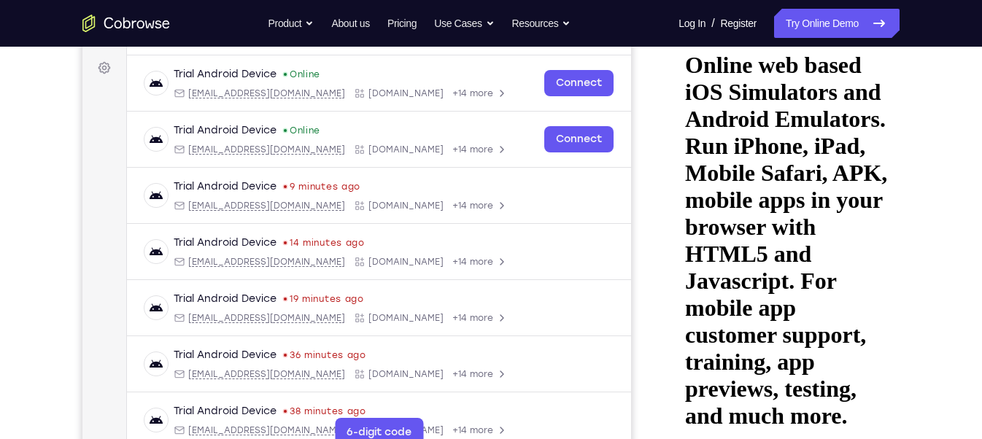
scroll to position [210, 0]
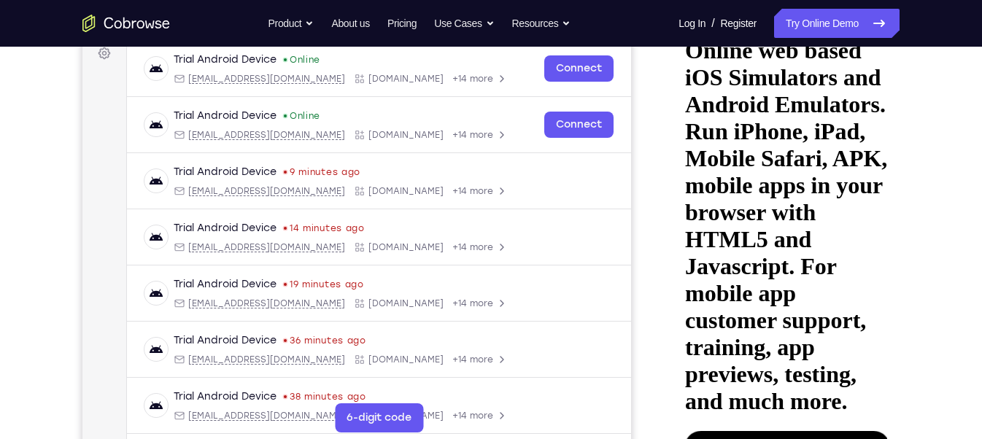
scroll to position [225, 0]
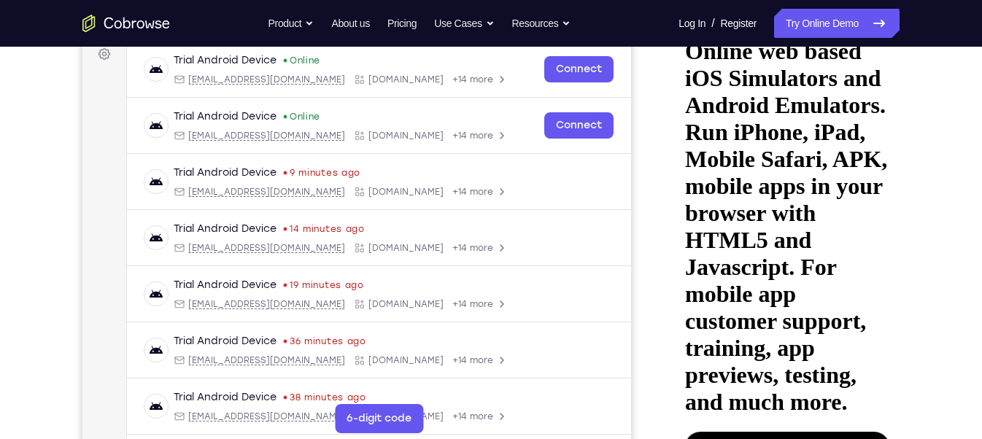
drag, startPoint x: 769, startPoint y: 91, endPoint x: 773, endPoint y: 31, distance: 60.7
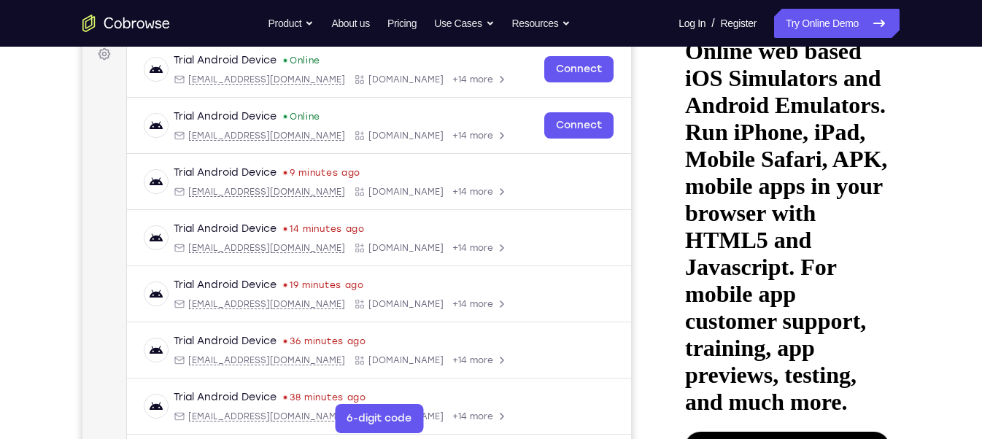
drag, startPoint x: 810, startPoint y: 345, endPoint x: 825, endPoint y: 182, distance: 163.4
drag, startPoint x: 794, startPoint y: 301, endPoint x: 782, endPoint y: 144, distance: 158.1
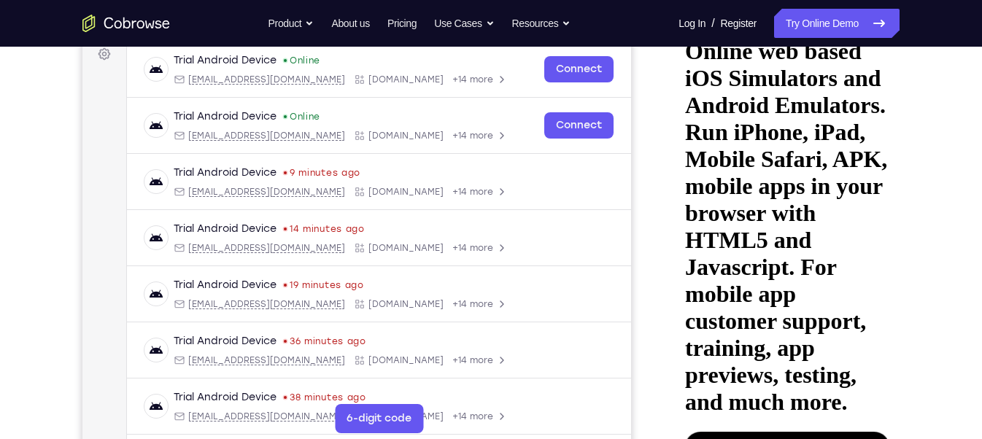
drag, startPoint x: 799, startPoint y: 329, endPoint x: 793, endPoint y: 211, distance: 118.4
drag, startPoint x: 811, startPoint y: 280, endPoint x: 812, endPoint y: 240, distance: 40.2
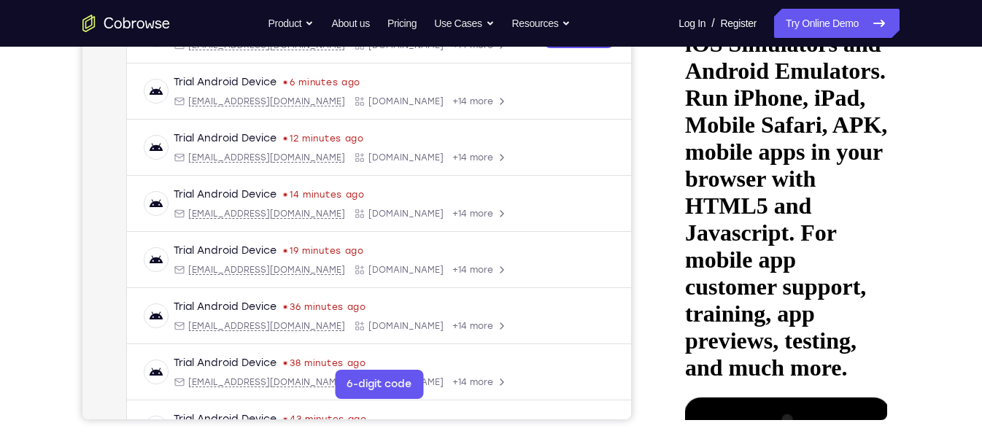
scroll to position [258, 0]
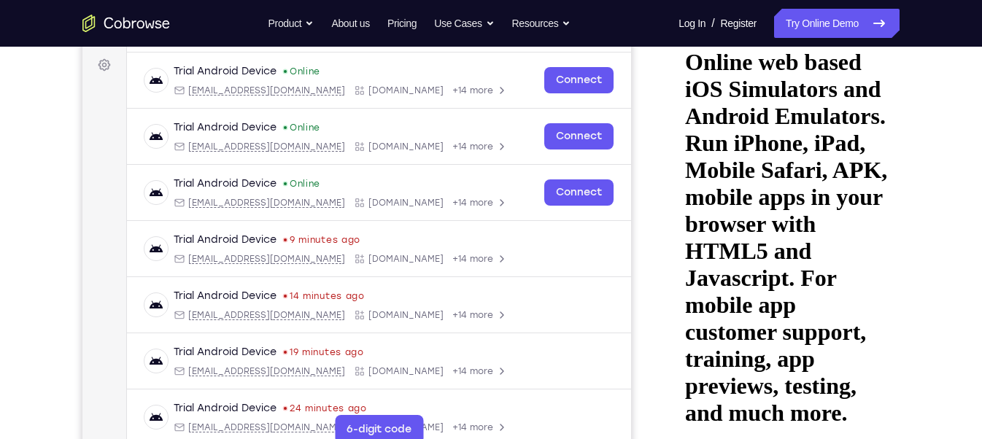
scroll to position [235, 0]
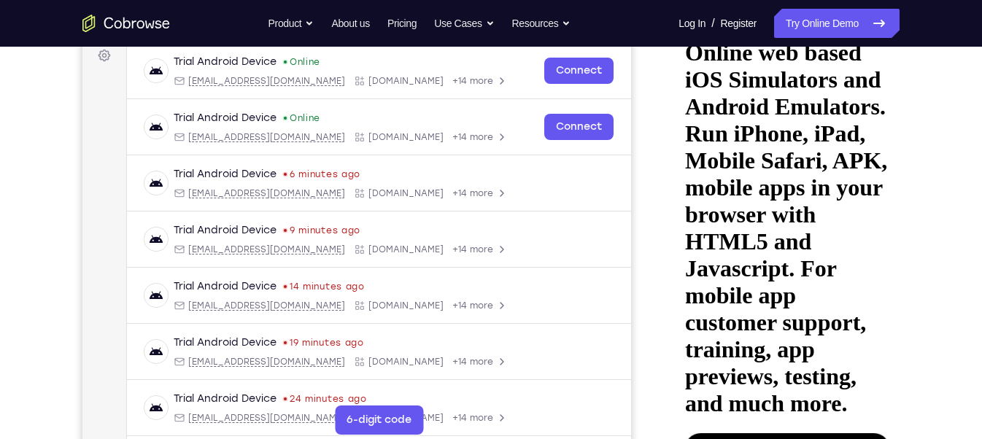
scroll to position [206, 0]
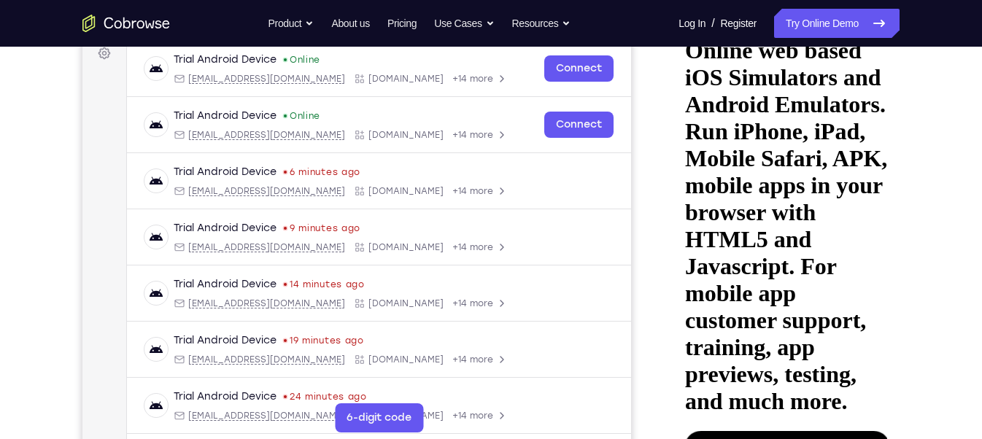
scroll to position [227, 0]
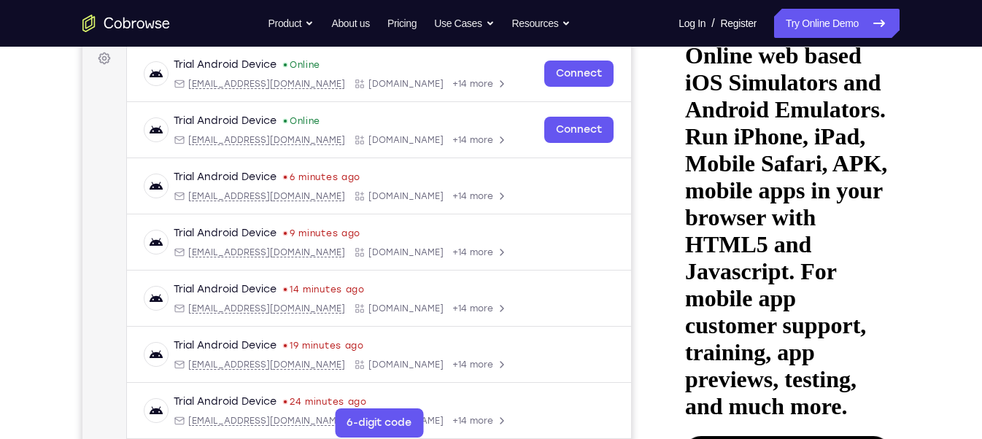
scroll to position [218, 0]
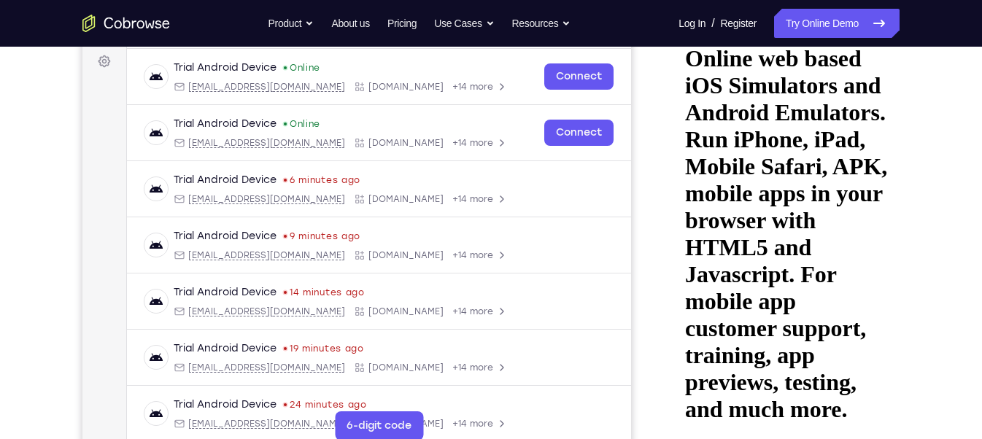
drag, startPoint x: 752, startPoint y: 104, endPoint x: 752, endPoint y: 58, distance: 46.7
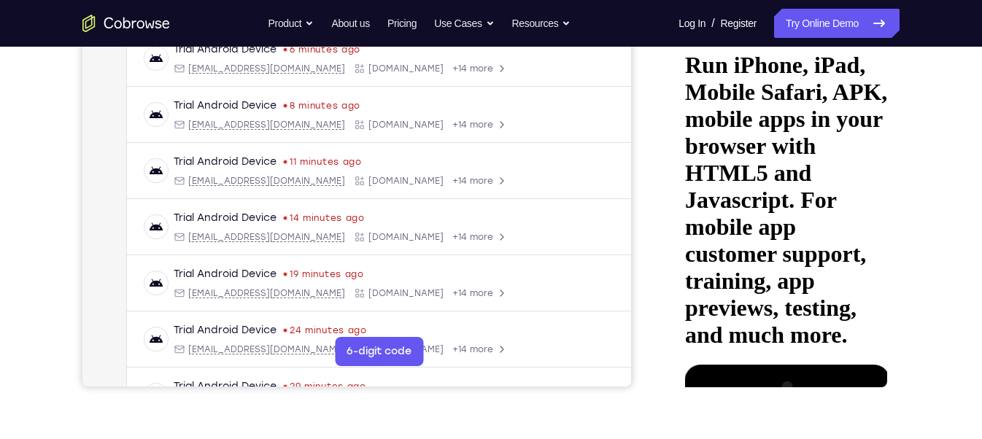
scroll to position [246, 0]
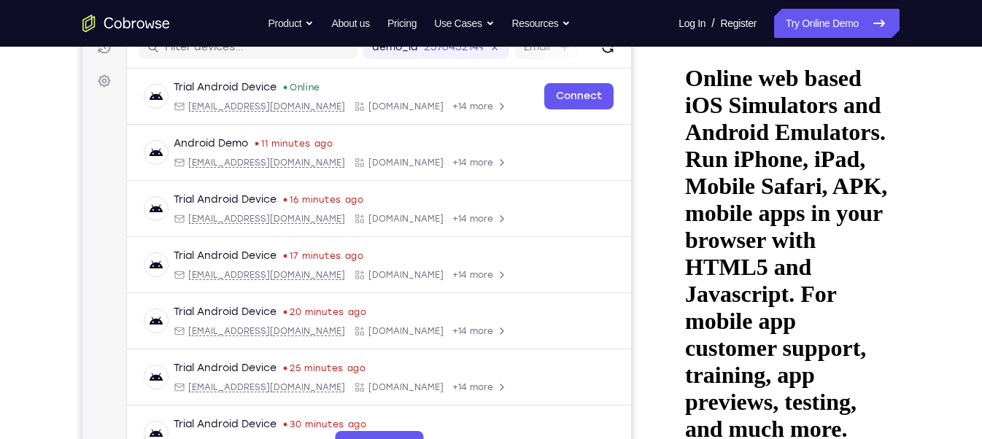
scroll to position [196, 0]
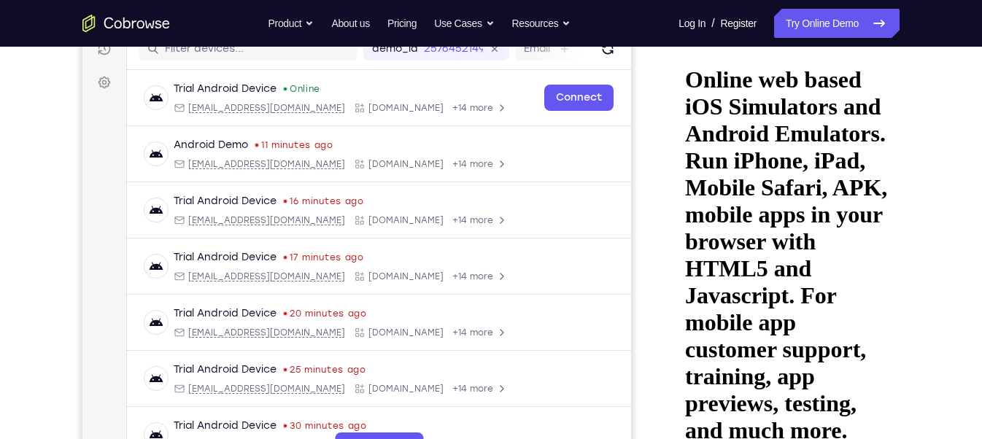
drag, startPoint x: 812, startPoint y: 336, endPoint x: 822, endPoint y: 267, distance: 70.1
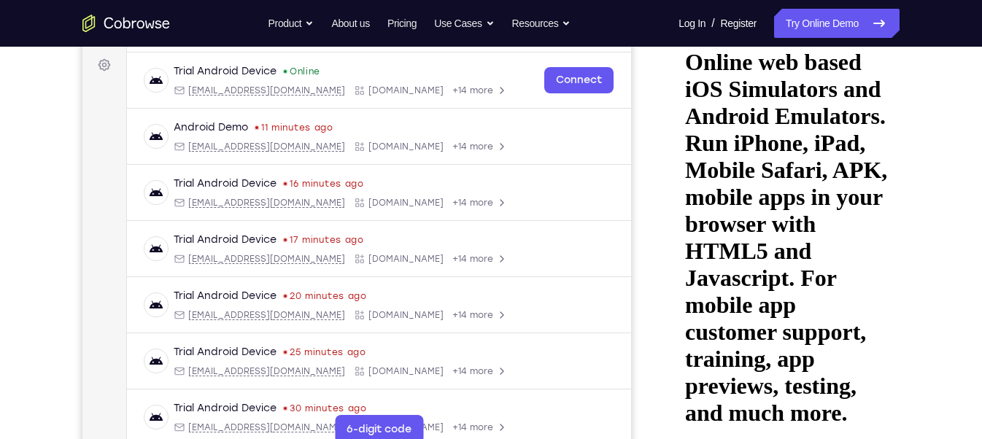
scroll to position [226, 0]
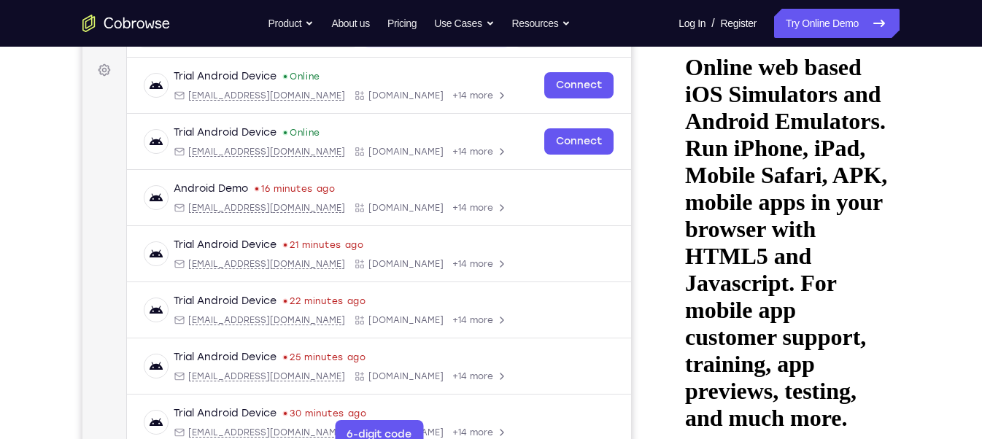
scroll to position [208, 0]
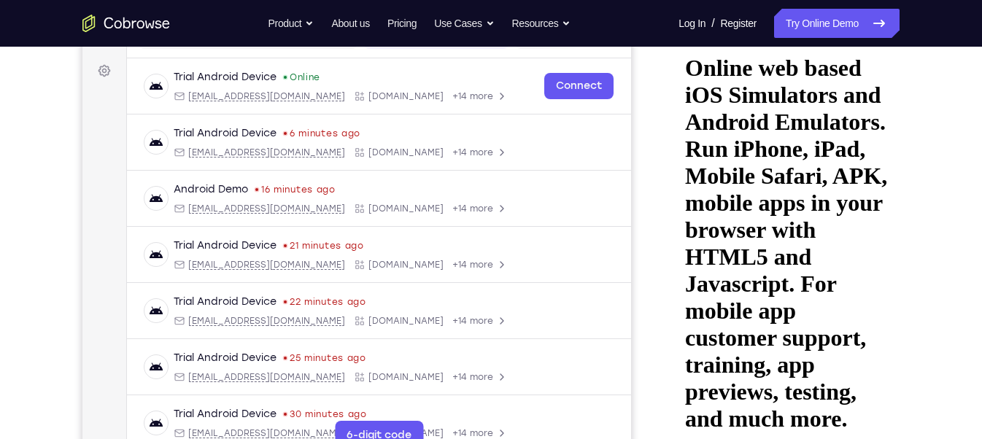
drag, startPoint x: 777, startPoint y: 337, endPoint x: 797, endPoint y: 174, distance: 164.7
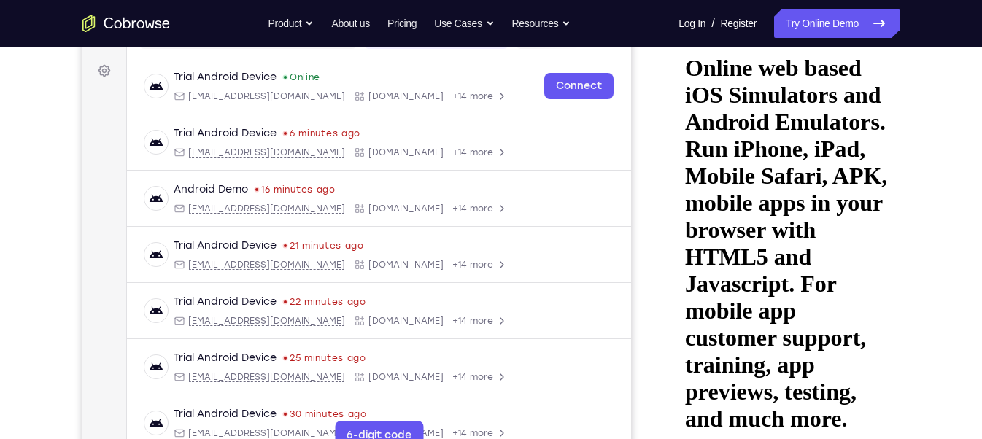
drag, startPoint x: 785, startPoint y: 332, endPoint x: 776, endPoint y: 169, distance: 163.7
drag, startPoint x: 781, startPoint y: 356, endPoint x: 780, endPoint y: 274, distance: 81.8
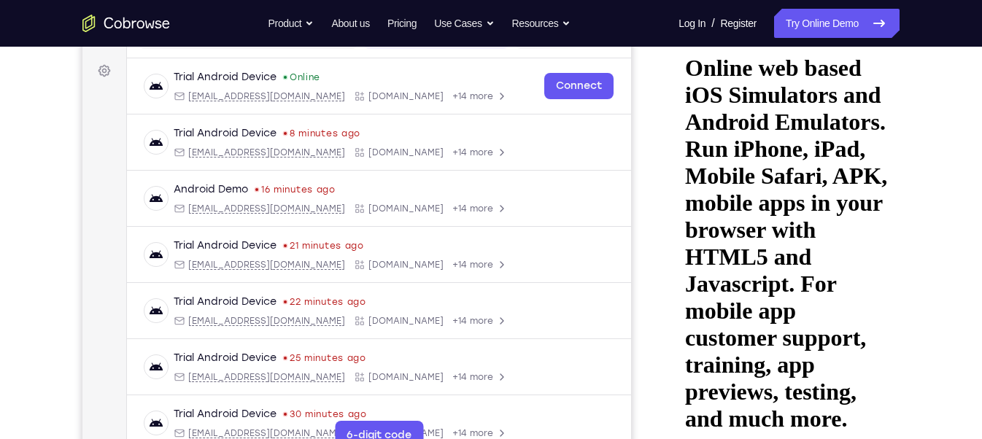
drag, startPoint x: 772, startPoint y: 396, endPoint x: 771, endPoint y: 406, distance: 10.2
click at [747, 391] on html "Online web based iOS Simulators and Android Emulators. Run iPhone, iPad, Mobile…" at bounding box center [783, 259] width 208 height 450
drag, startPoint x: 769, startPoint y: 299, endPoint x: 739, endPoint y: 440, distance: 144.0
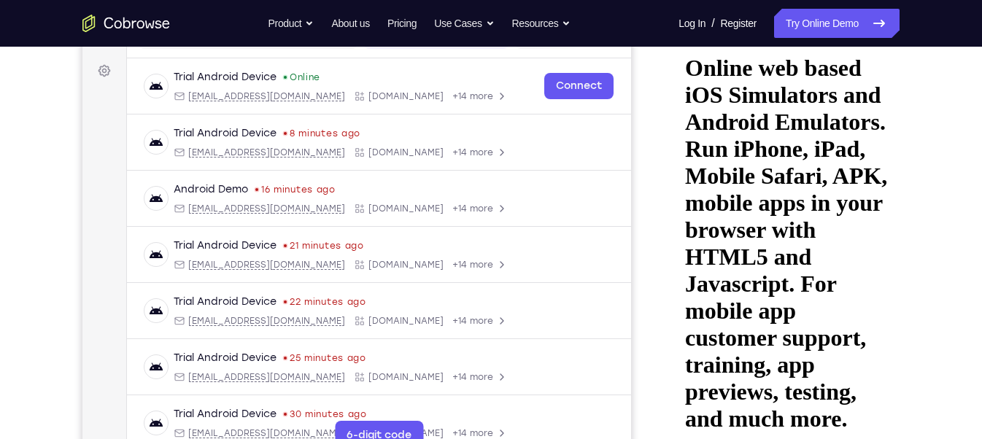
drag, startPoint x: 801, startPoint y: 235, endPoint x: 786, endPoint y: 312, distance: 78.9
drag, startPoint x: 826, startPoint y: 209, endPoint x: 821, endPoint y: 245, distance: 36.1
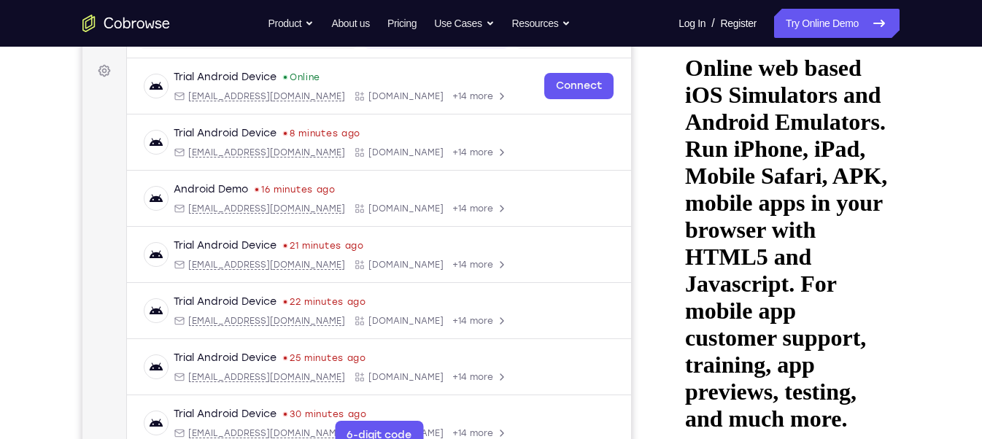
drag, startPoint x: 757, startPoint y: 196, endPoint x: 753, endPoint y: 232, distance: 36.8
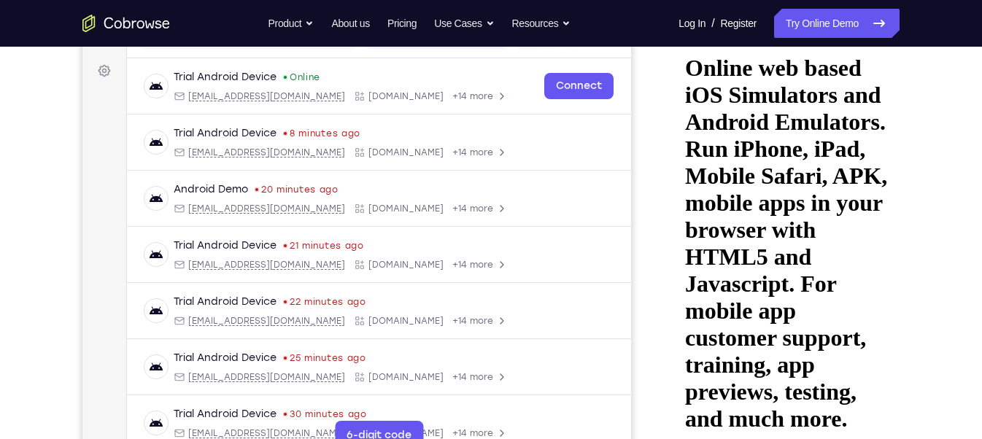
drag, startPoint x: 858, startPoint y: 304, endPoint x: 812, endPoint y: 306, distance: 46.0
drag, startPoint x: 866, startPoint y: 300, endPoint x: 826, endPoint y: 302, distance: 40.9
drag, startPoint x: 853, startPoint y: 298, endPoint x: 780, endPoint y: 301, distance: 72.4
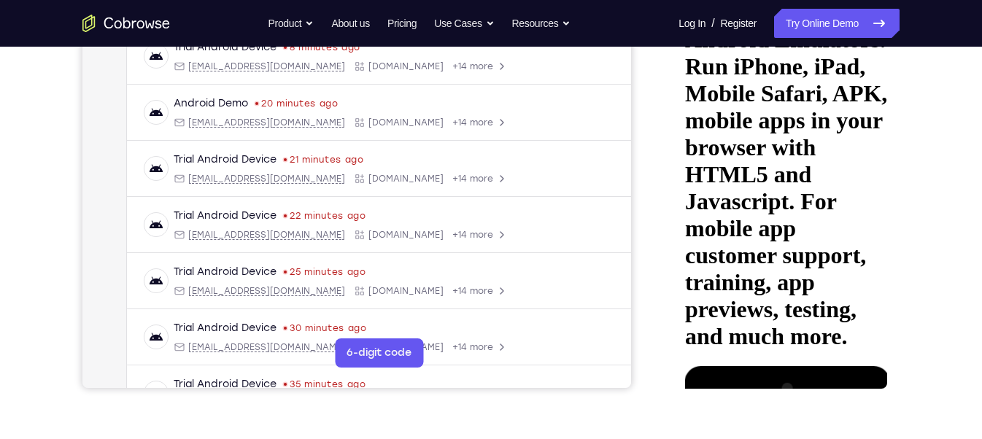
scroll to position [0, 0]
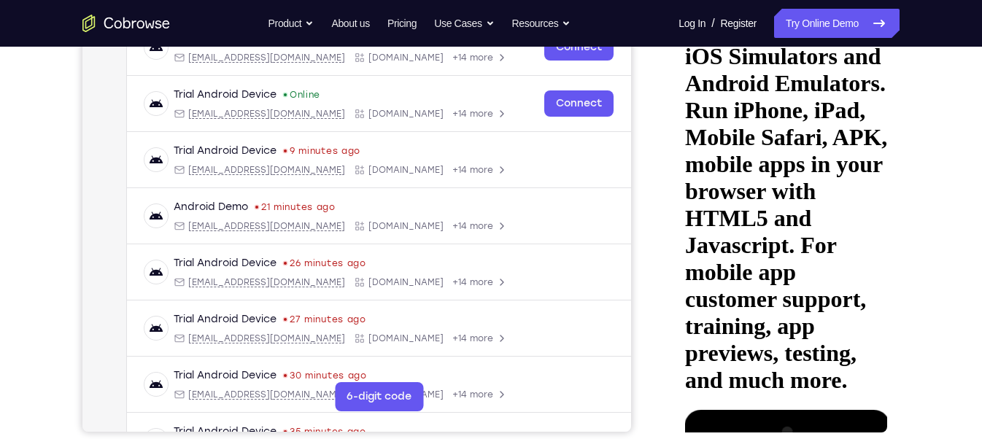
scroll to position [244, 0]
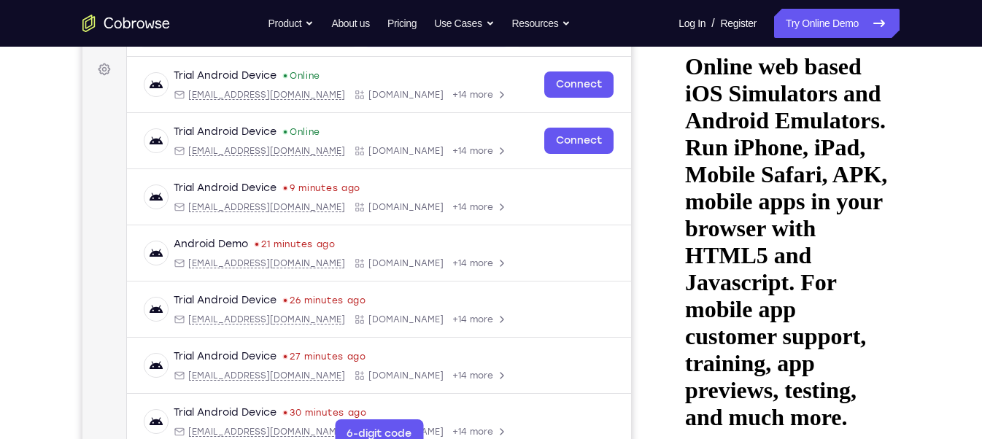
scroll to position [209, 0]
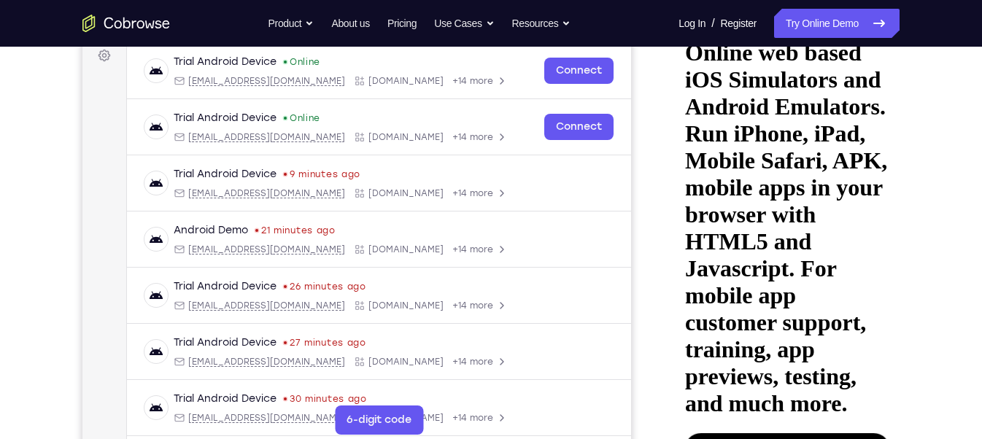
scroll to position [225, 0]
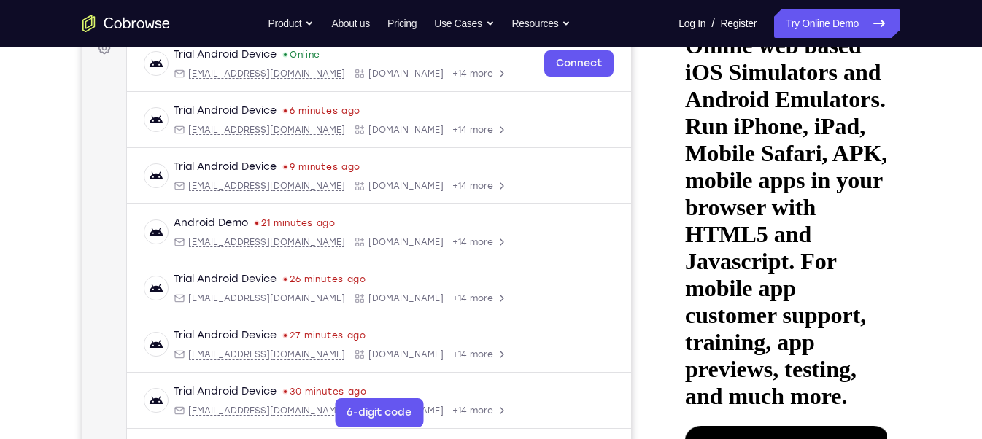
scroll to position [231, 0]
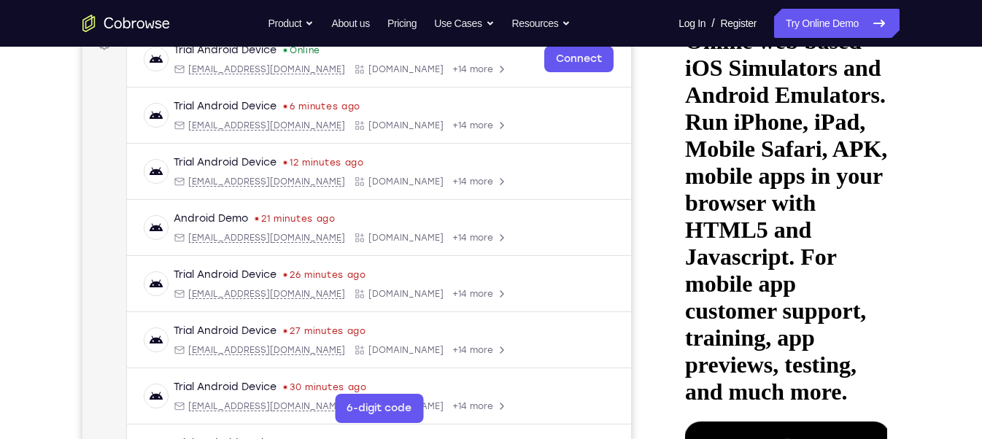
scroll to position [234, 0]
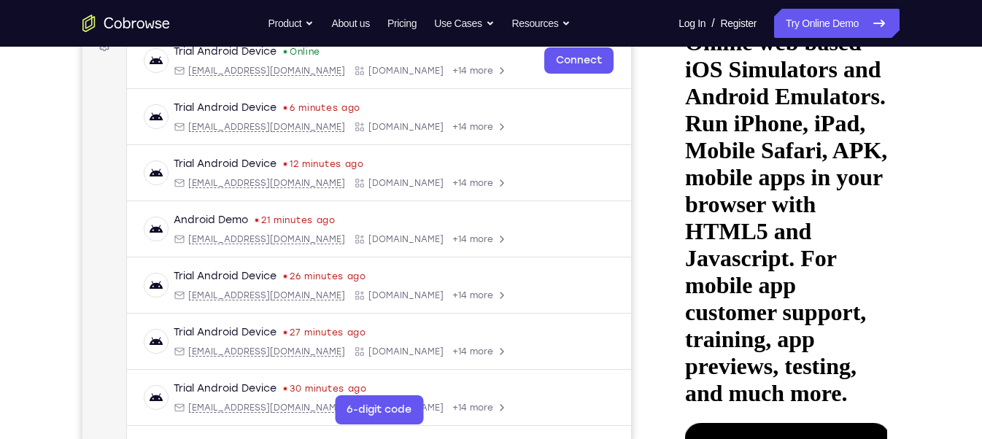
drag, startPoint x: 771, startPoint y: 159, endPoint x: 763, endPoint y: 158, distance: 7.4
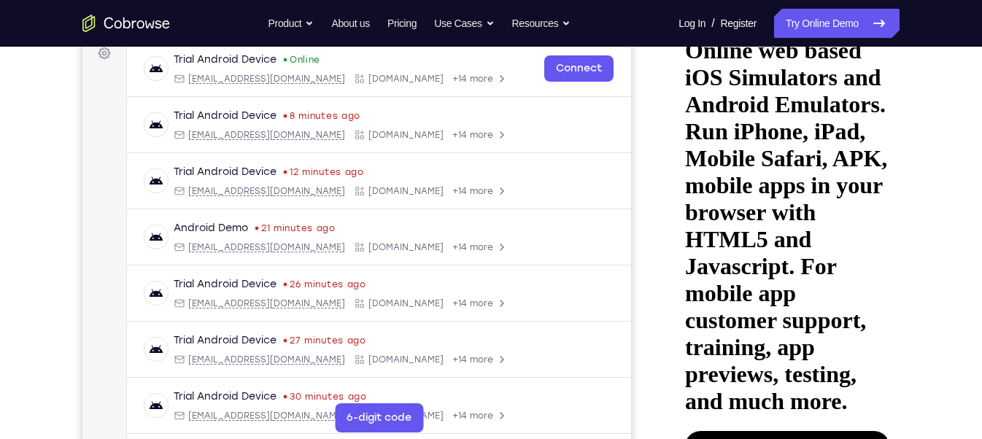
scroll to position [225, 0]
